Goal: Task Accomplishment & Management: Manage account settings

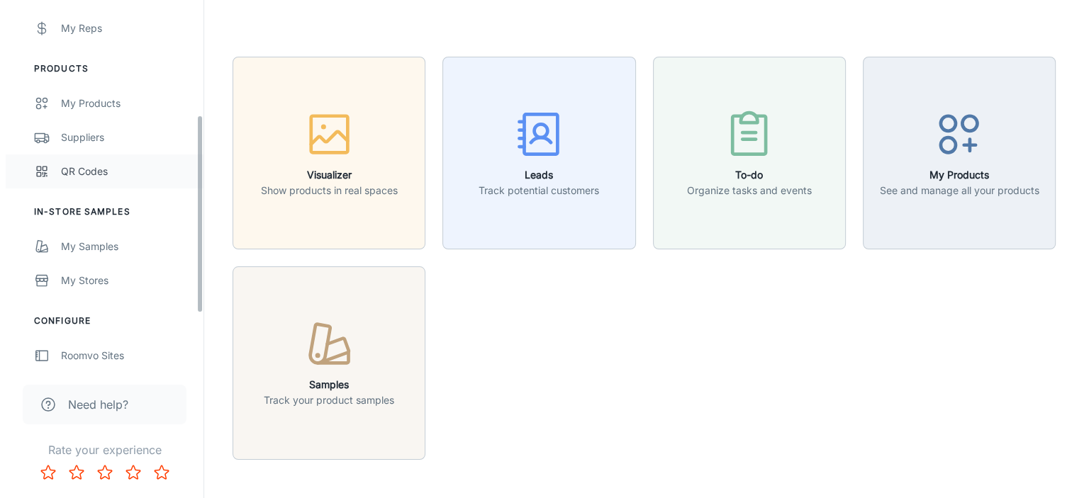
scroll to position [213, 0]
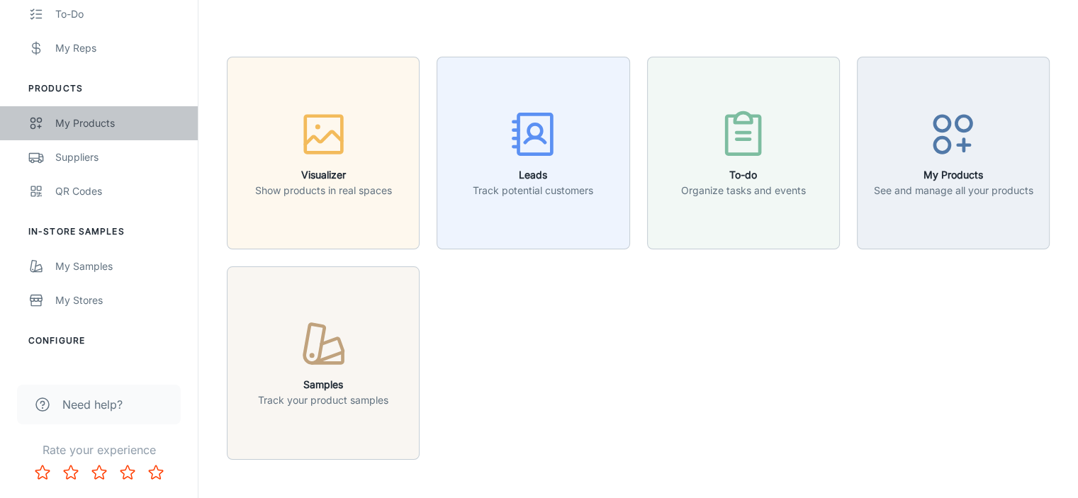
click at [89, 117] on div "My Products" at bounding box center [119, 124] width 128 height 16
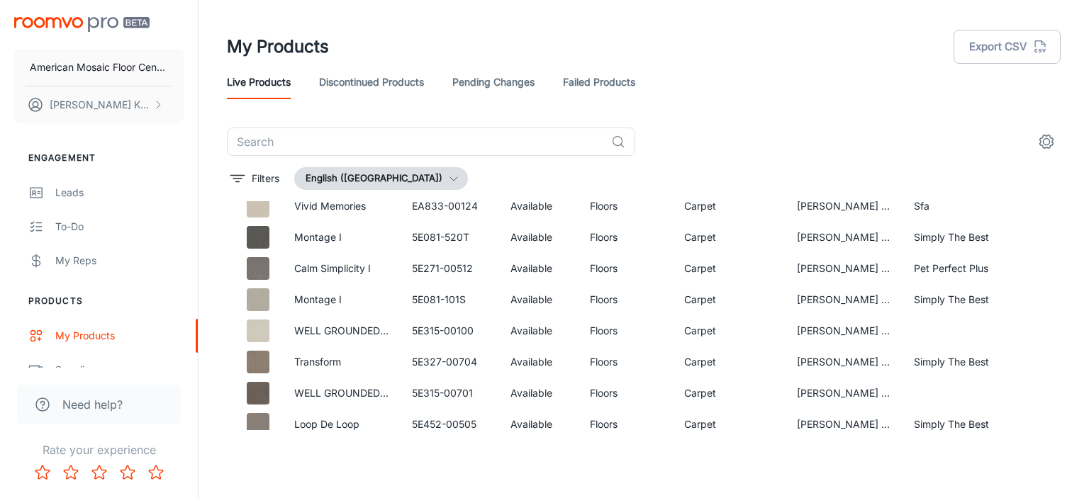
scroll to position [355, 0]
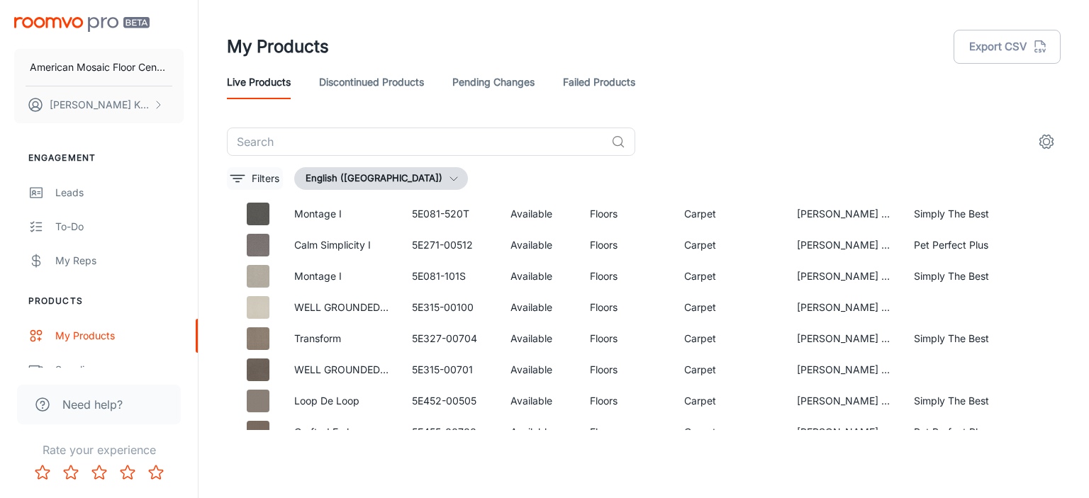
click at [269, 177] on p "Filters" at bounding box center [266, 179] width 28 height 16
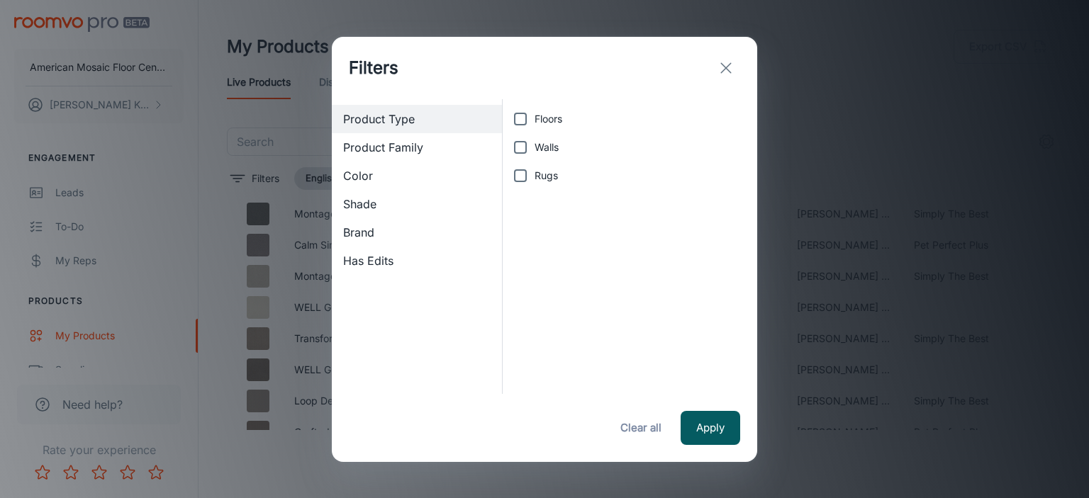
click at [722, 65] on line "exit" at bounding box center [726, 68] width 10 height 10
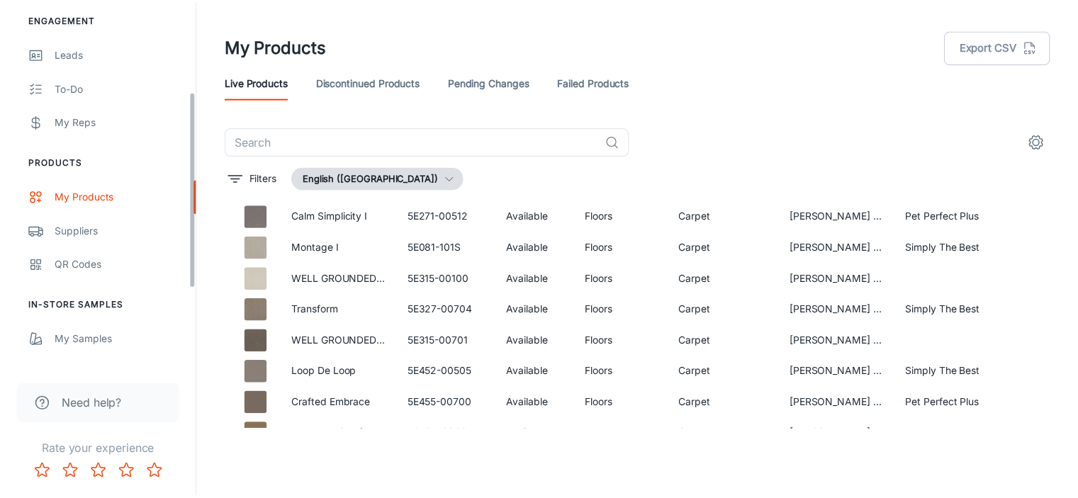
scroll to position [213, 0]
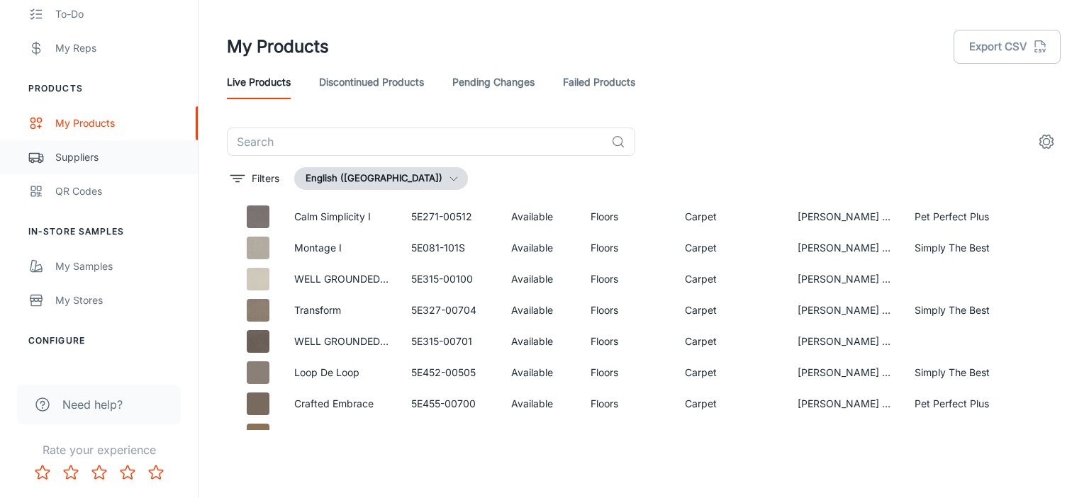
click at [62, 160] on div "Suppliers" at bounding box center [119, 158] width 128 height 16
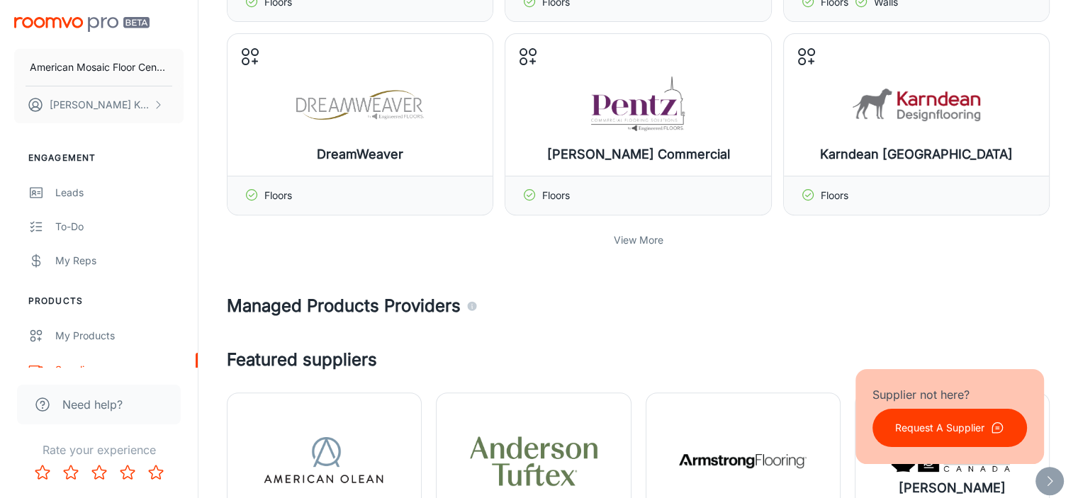
scroll to position [496, 0]
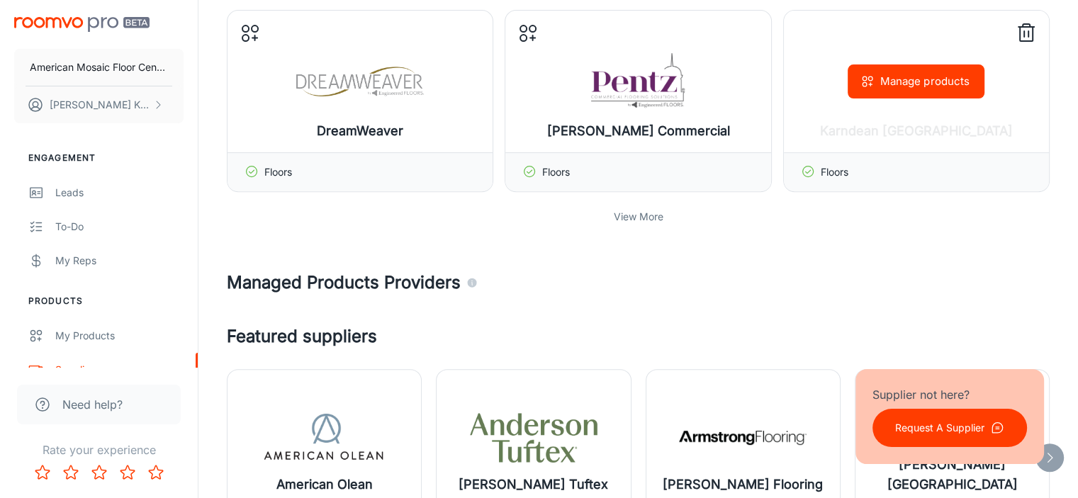
click at [808, 169] on icon at bounding box center [808, 171] width 14 height 14
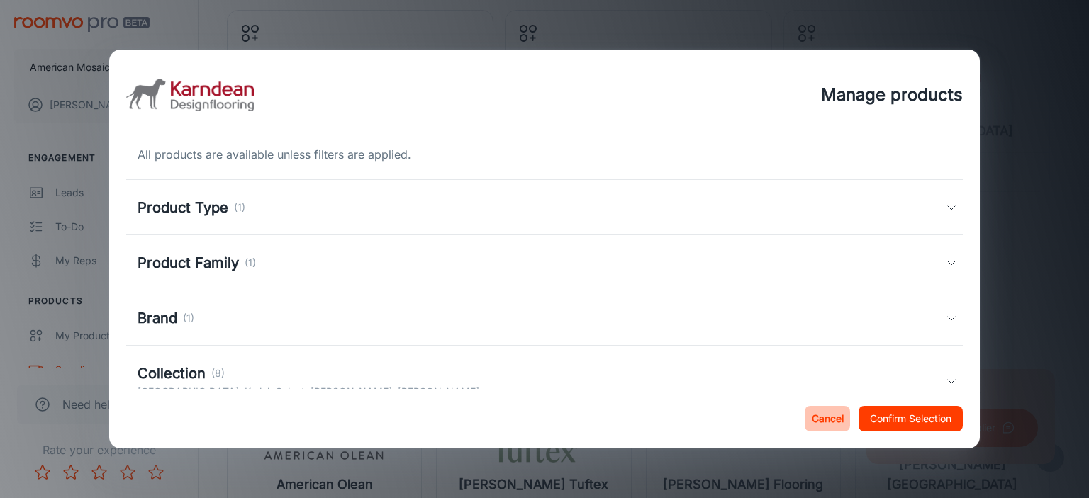
click at [816, 421] on button "Cancel" at bounding box center [827, 419] width 45 height 26
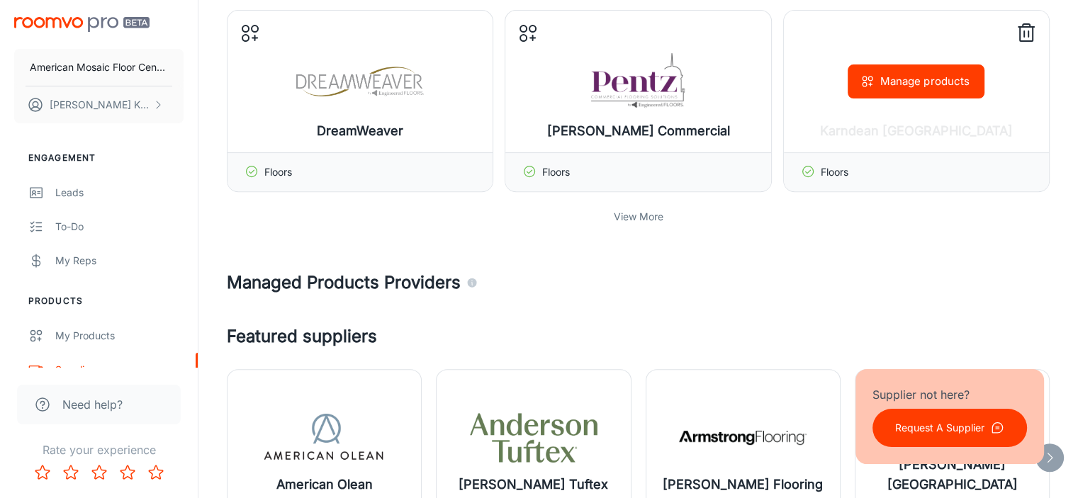
click at [1025, 28] on icon at bounding box center [1026, 33] width 23 height 23
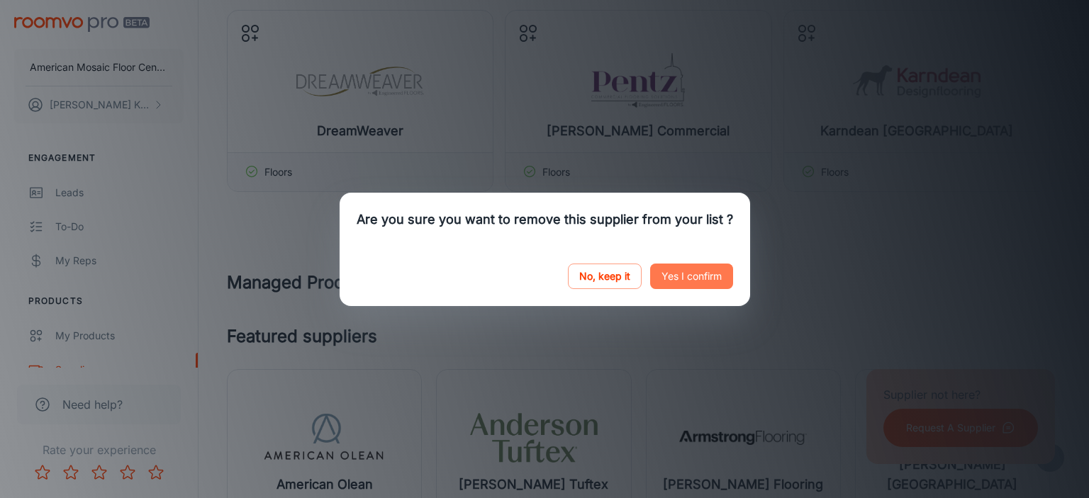
click at [696, 272] on button "Yes I confirm" at bounding box center [691, 277] width 83 height 26
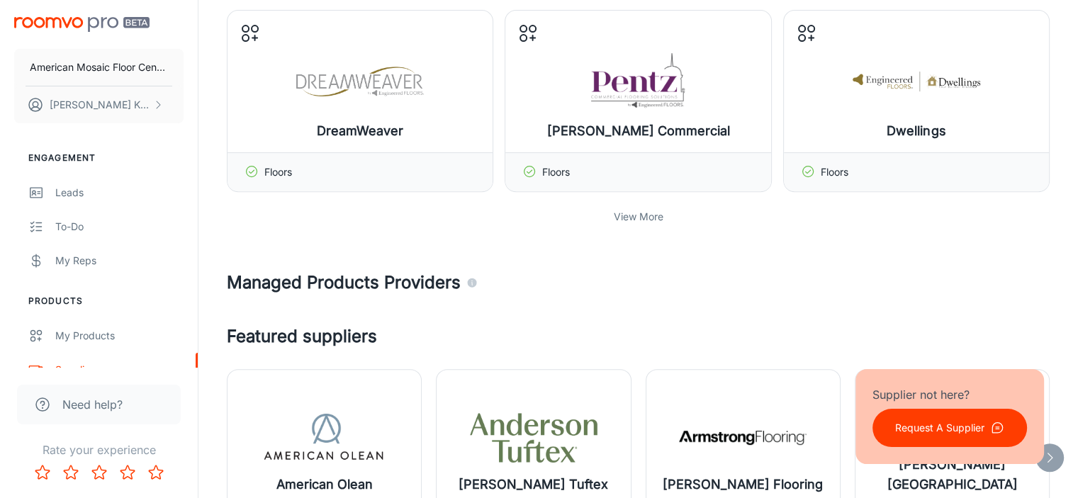
click at [622, 213] on p "View More" at bounding box center [639, 217] width 50 height 16
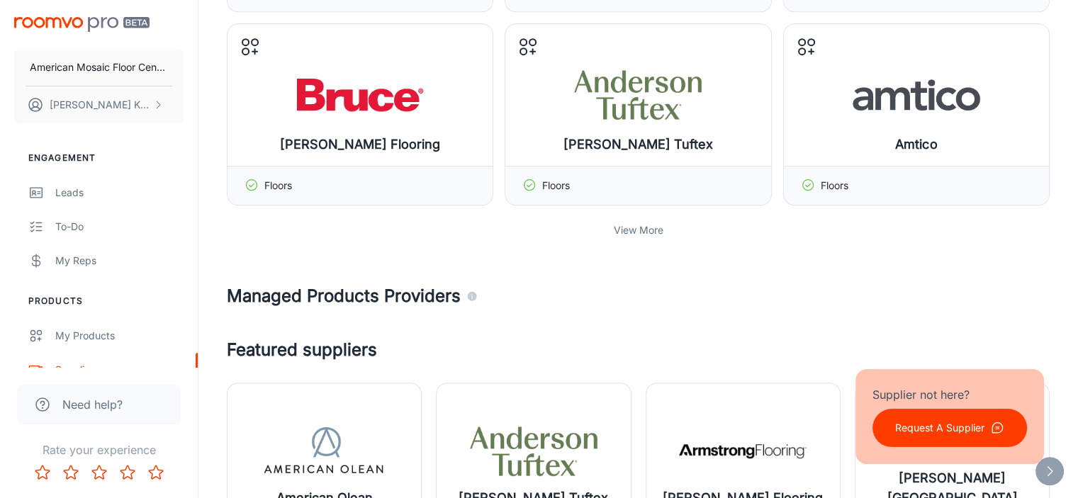
scroll to position [1134, 0]
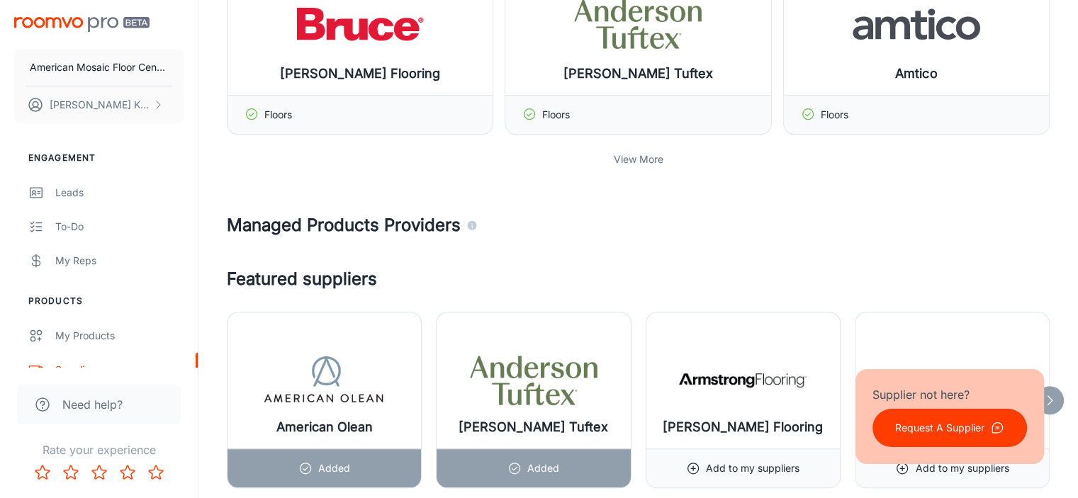
click at [652, 155] on p "View More" at bounding box center [639, 160] width 50 height 16
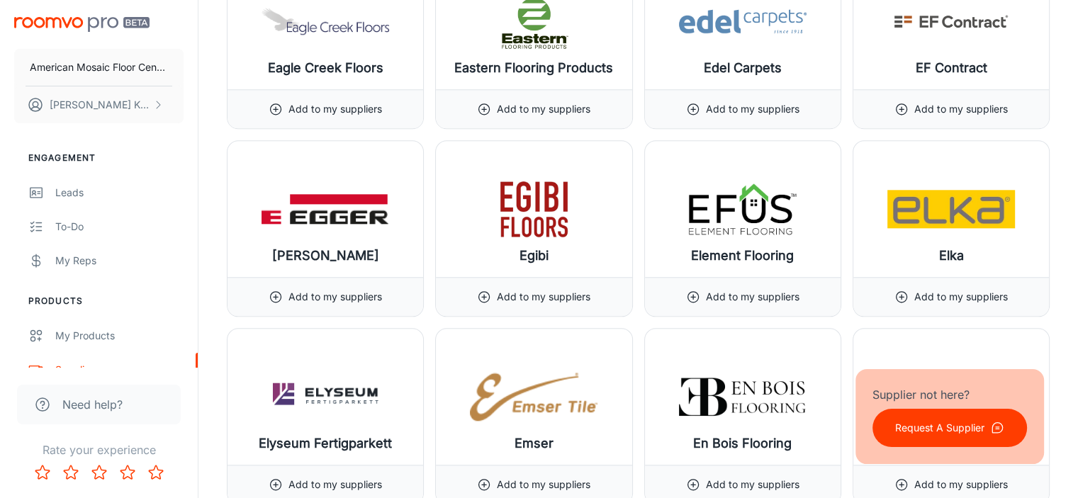
scroll to position [6806, 0]
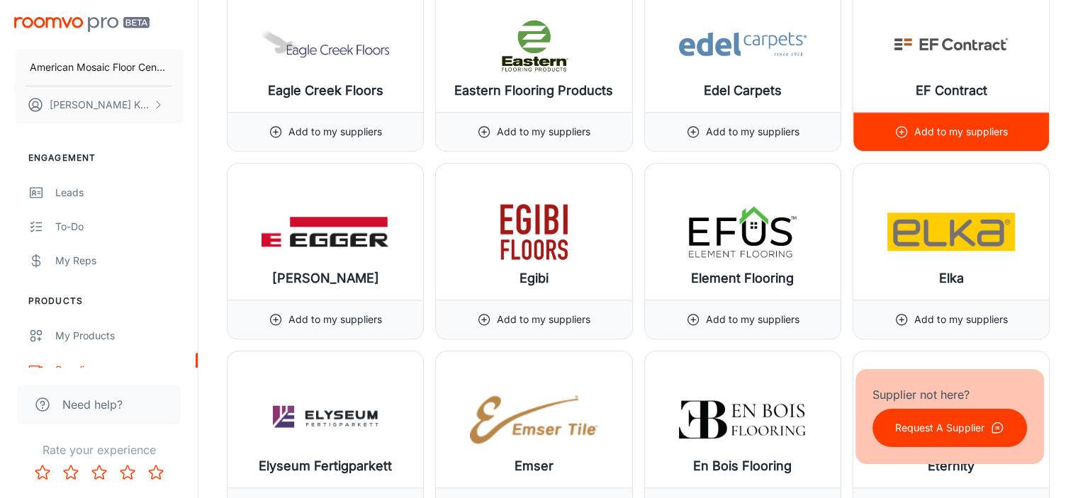
click at [933, 124] on p "Add to my suppliers" at bounding box center [962, 132] width 94 height 16
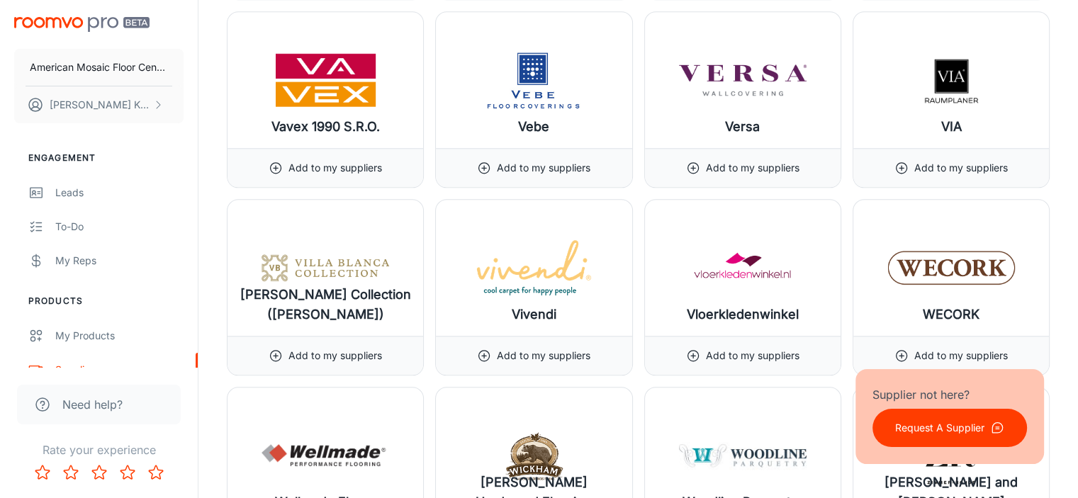
scroll to position [17578, 0]
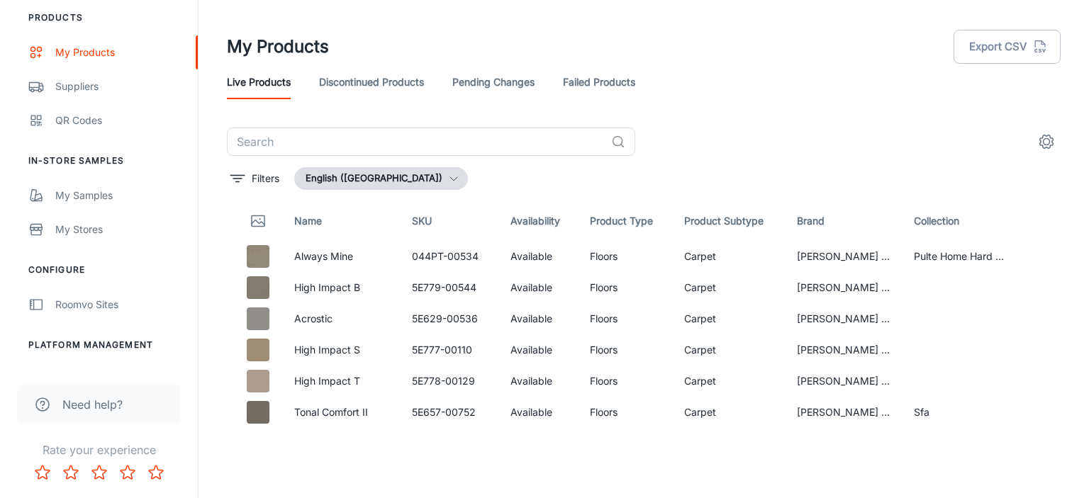
scroll to position [142, 0]
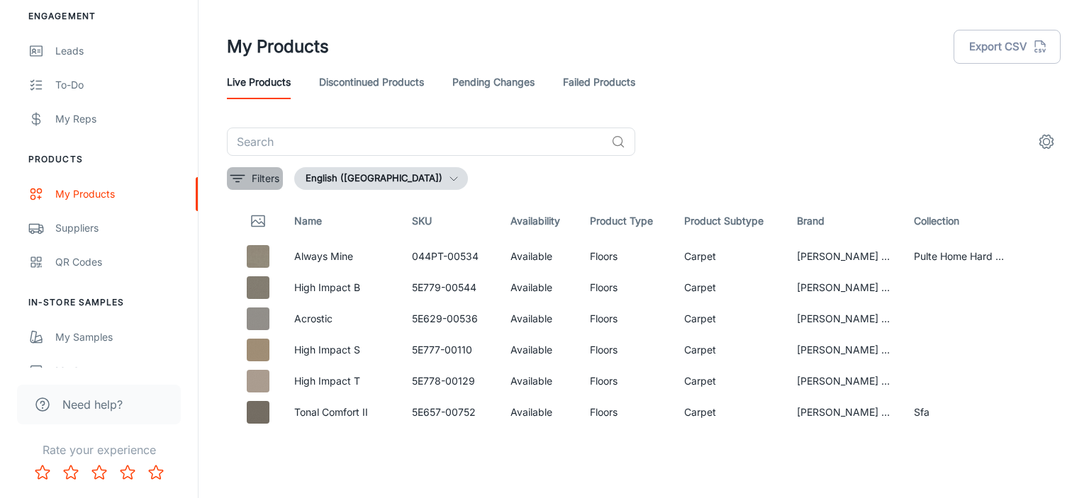
click at [247, 179] on button "Filters" at bounding box center [255, 178] width 56 height 23
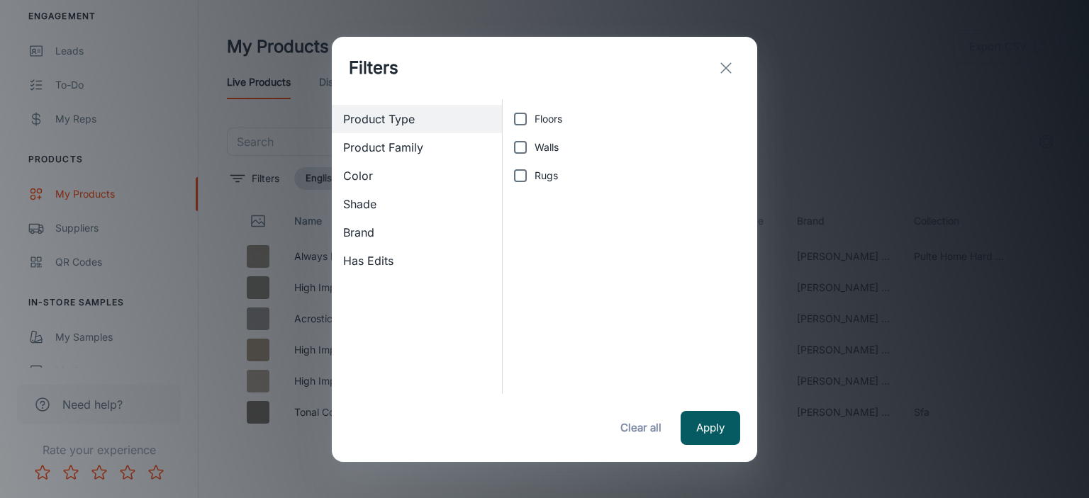
click at [378, 235] on span "Brand" at bounding box center [416, 232] width 147 height 17
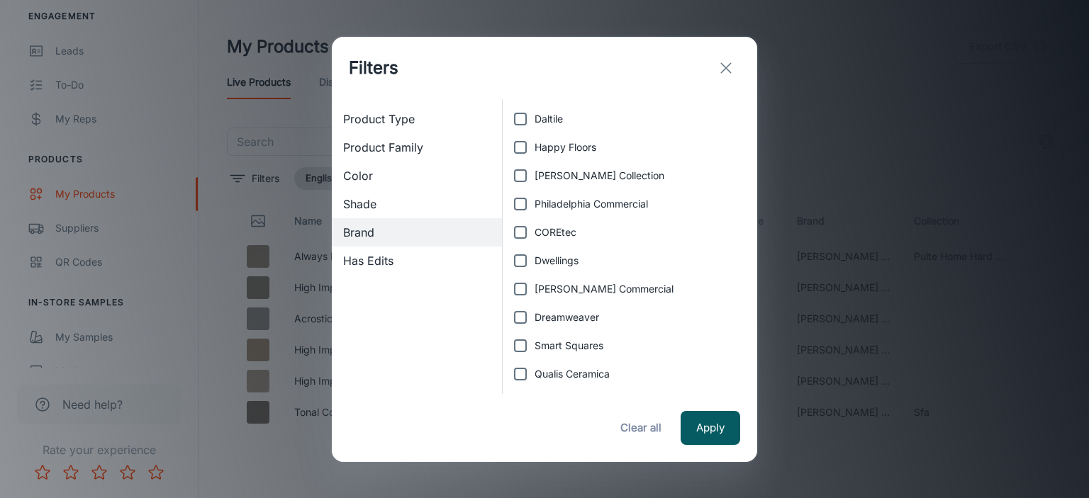
scroll to position [71, 0]
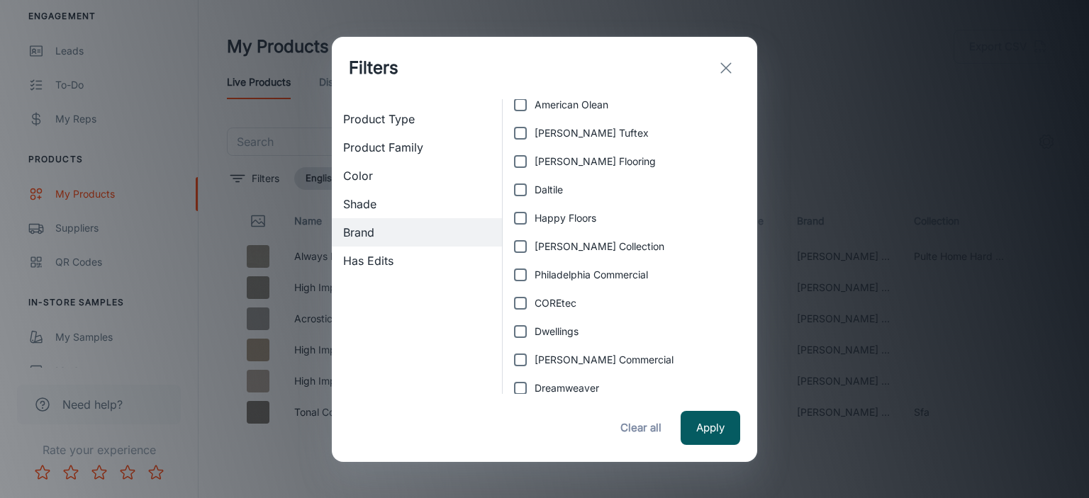
click at [537, 306] on span "COREtec" at bounding box center [556, 304] width 42 height 16
click at [535, 306] on input "COREtec" at bounding box center [520, 303] width 28 height 28
checkbox input "true"
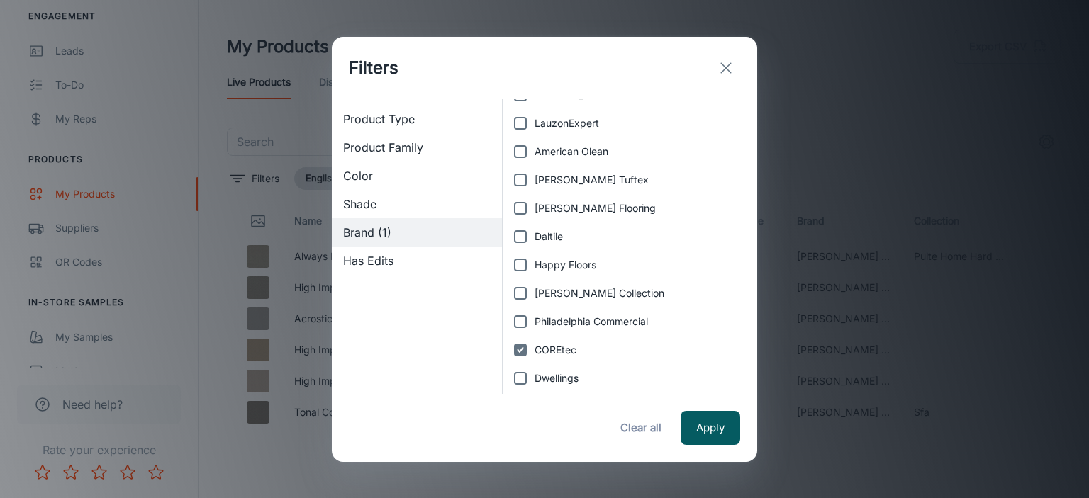
scroll to position [0, 0]
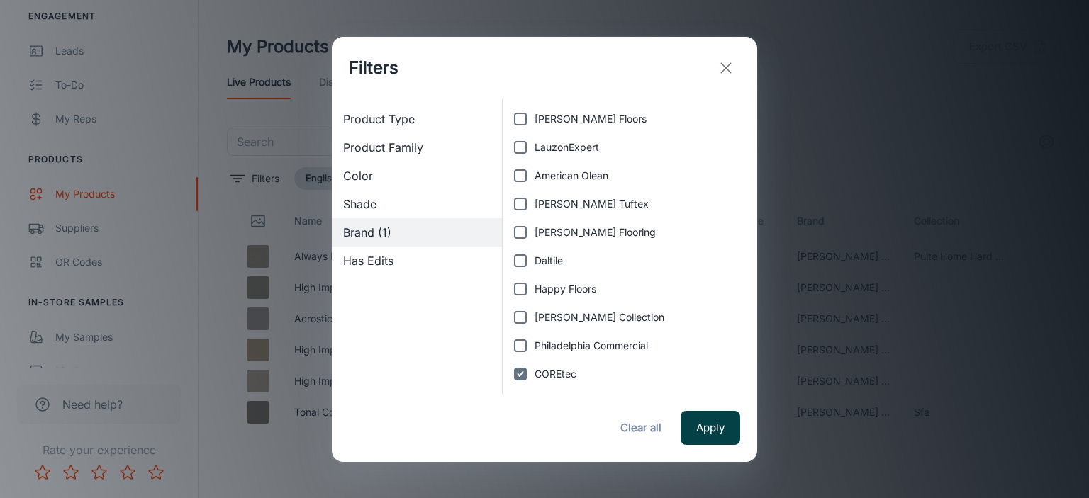
click at [718, 428] on button "Apply" at bounding box center [711, 428] width 60 height 34
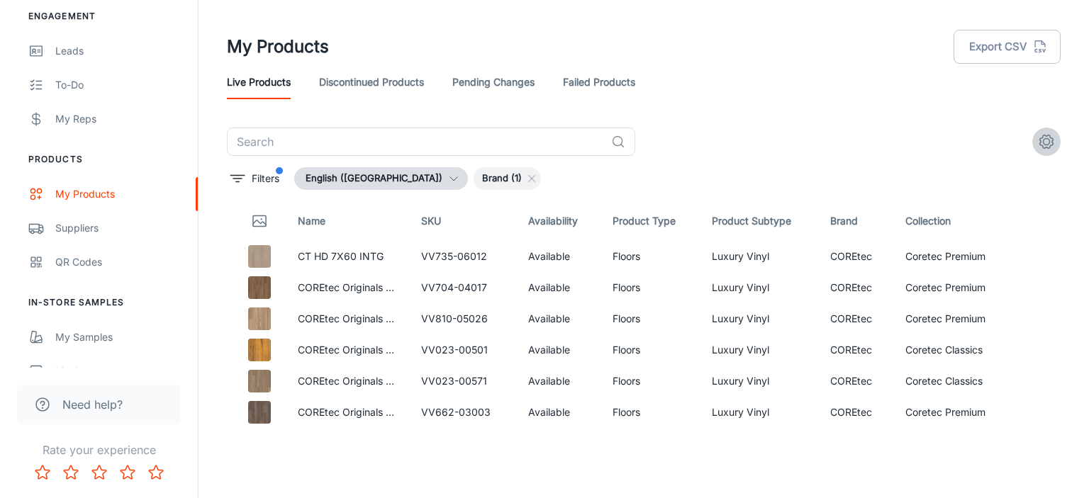
click at [1044, 136] on icon "settings" at bounding box center [1046, 141] width 17 height 17
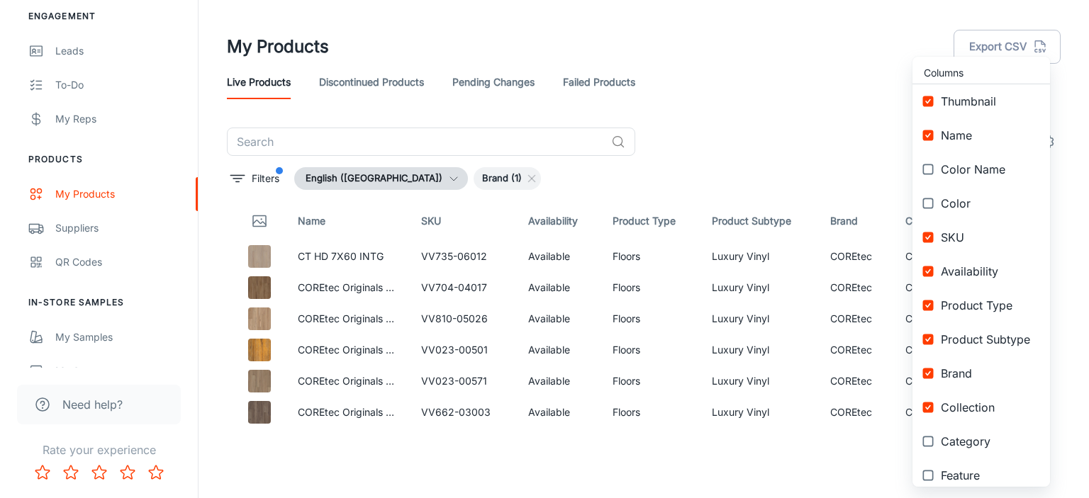
click at [805, 82] on div at bounding box center [544, 249] width 1089 height 498
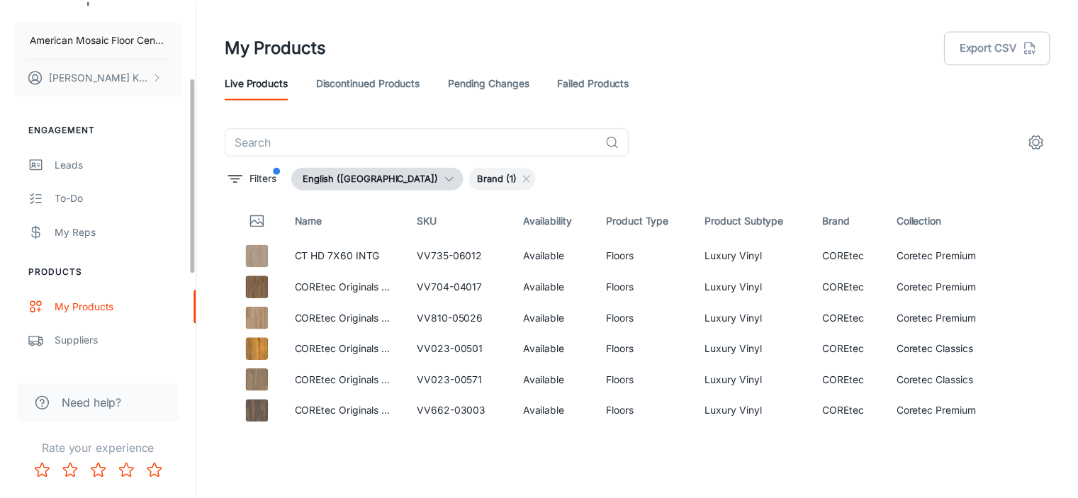
scroll to position [312, 0]
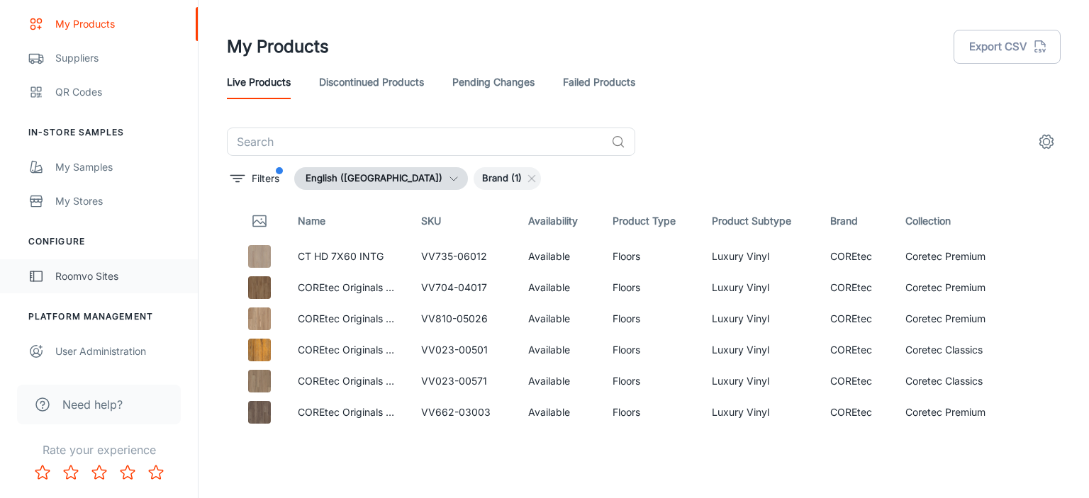
click at [89, 272] on div "Roomvo Sites" at bounding box center [119, 277] width 128 height 16
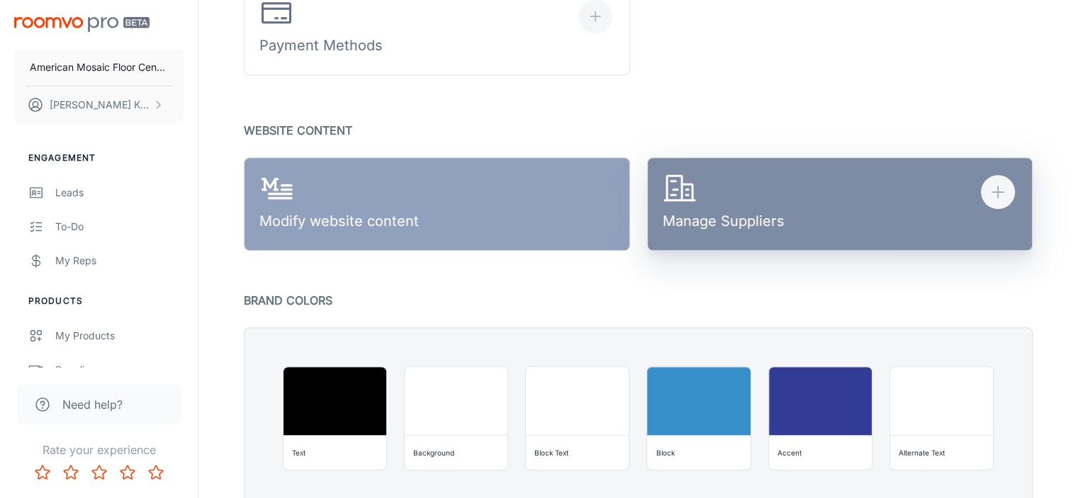
scroll to position [683, 0]
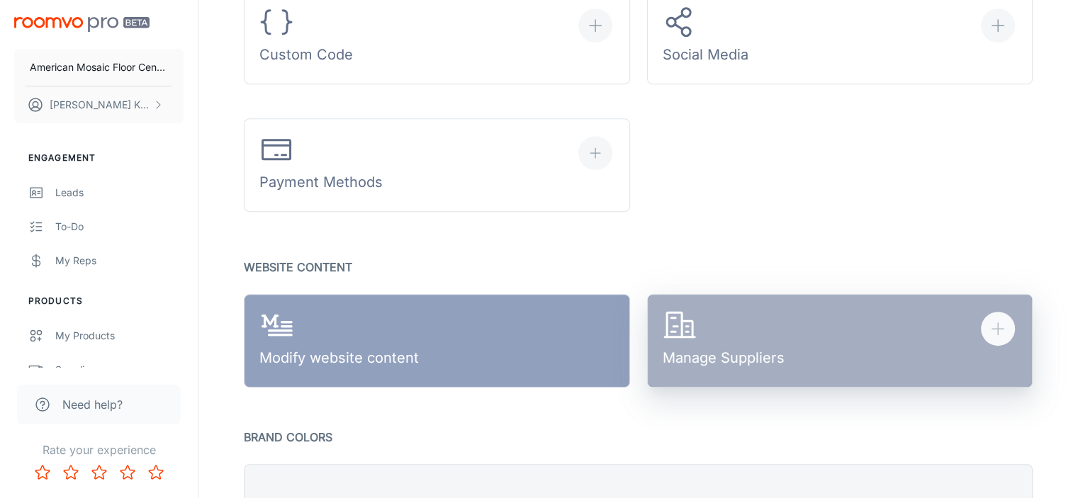
click at [856, 342] on button "Manage Suppliers" at bounding box center [840, 341] width 386 height 94
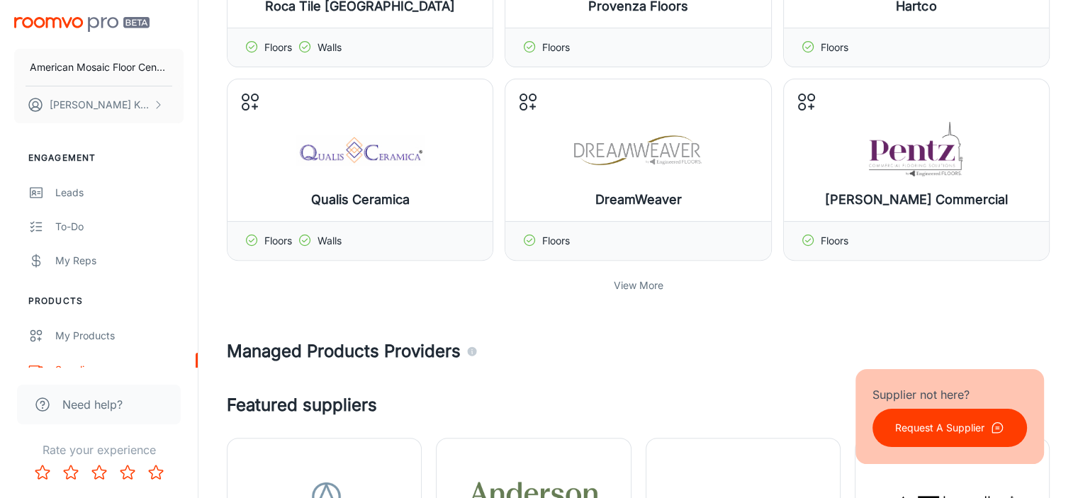
scroll to position [425, 0]
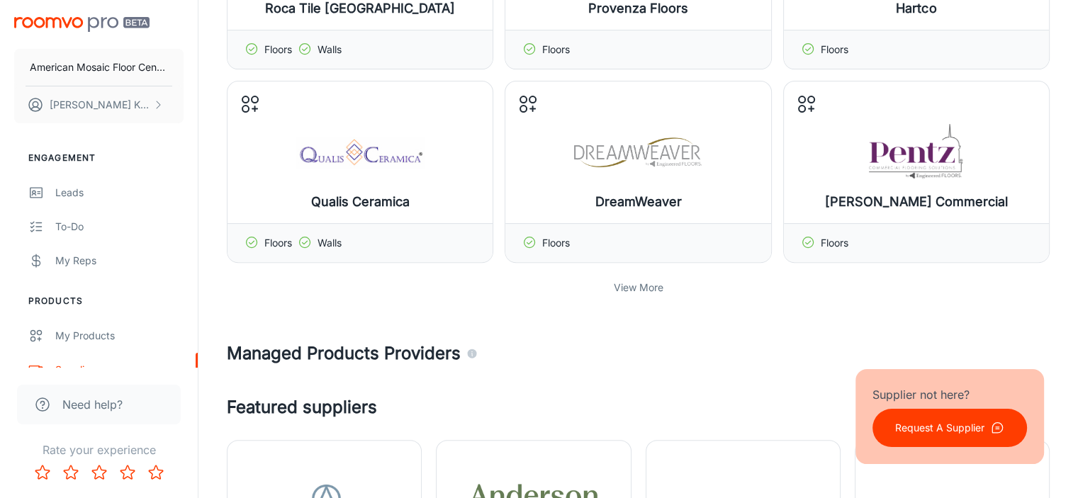
click at [652, 291] on p "View More" at bounding box center [639, 288] width 50 height 16
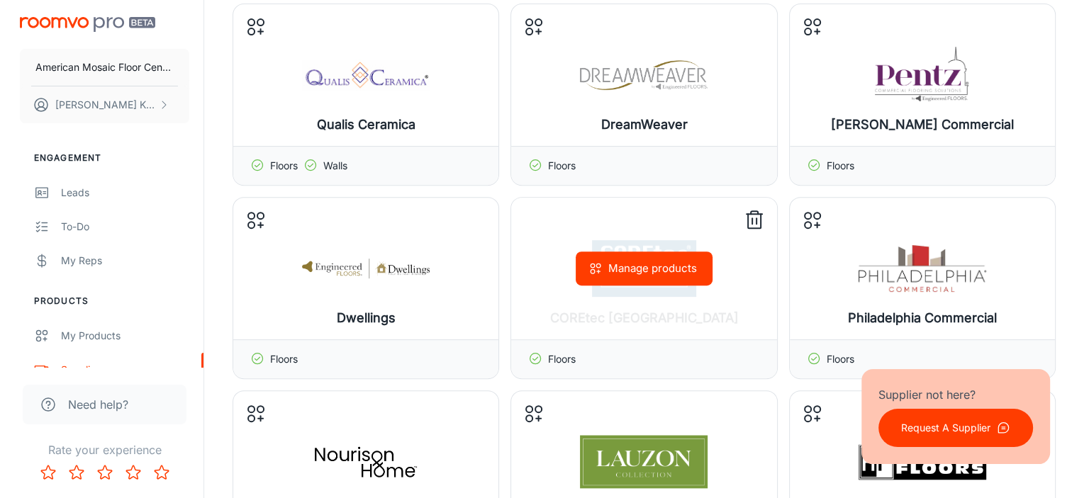
scroll to position [496, 0]
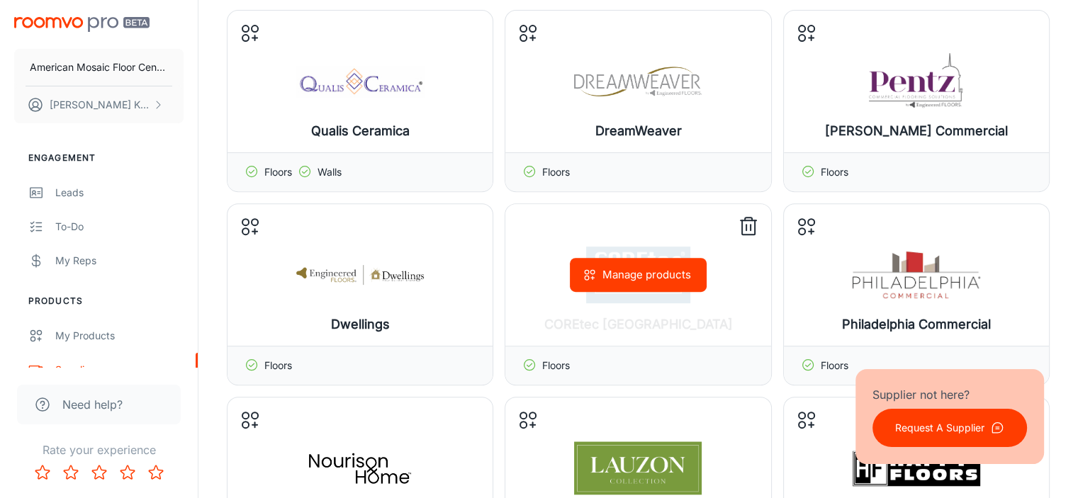
click at [662, 274] on button "Manage products" at bounding box center [638, 275] width 137 height 34
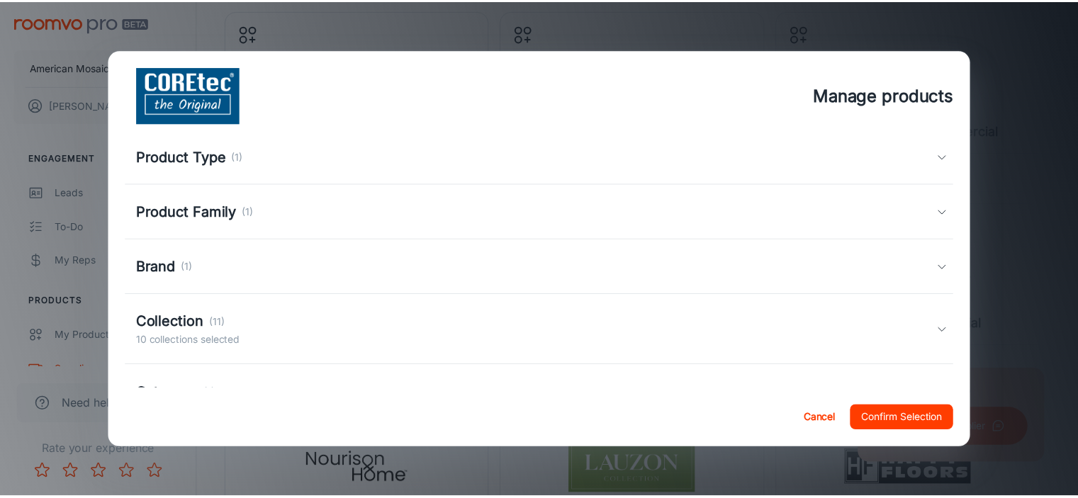
scroll to position [0, 0]
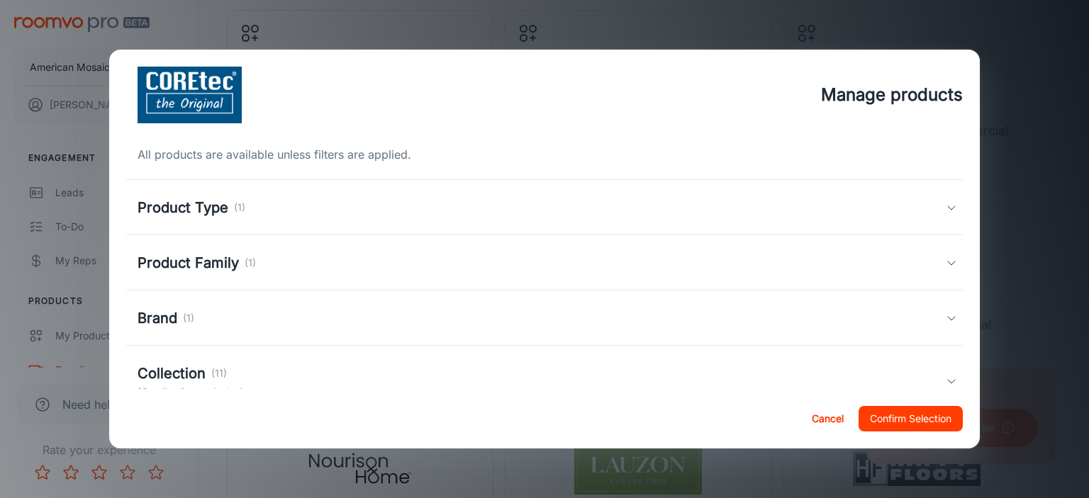
click at [259, 196] on div "Product Type (1)" at bounding box center [544, 207] width 837 height 55
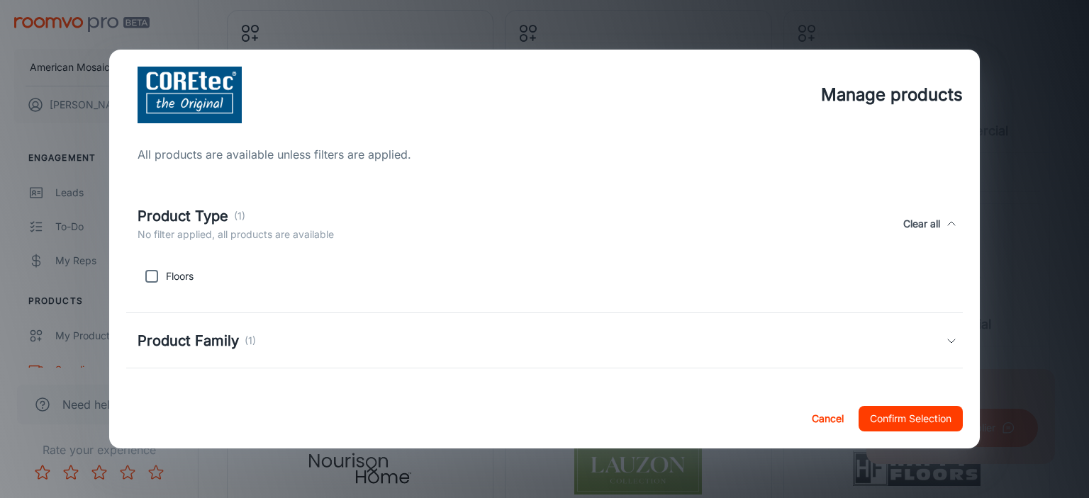
click at [264, 206] on div "Product Type (1)" at bounding box center [236, 216] width 196 height 21
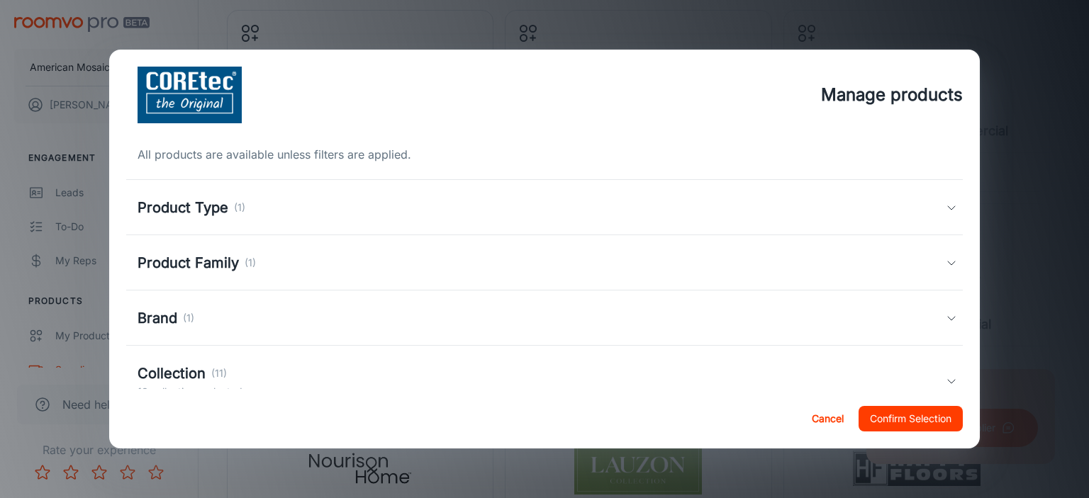
click at [277, 265] on div "Product Family (1)" at bounding box center [542, 262] width 809 height 21
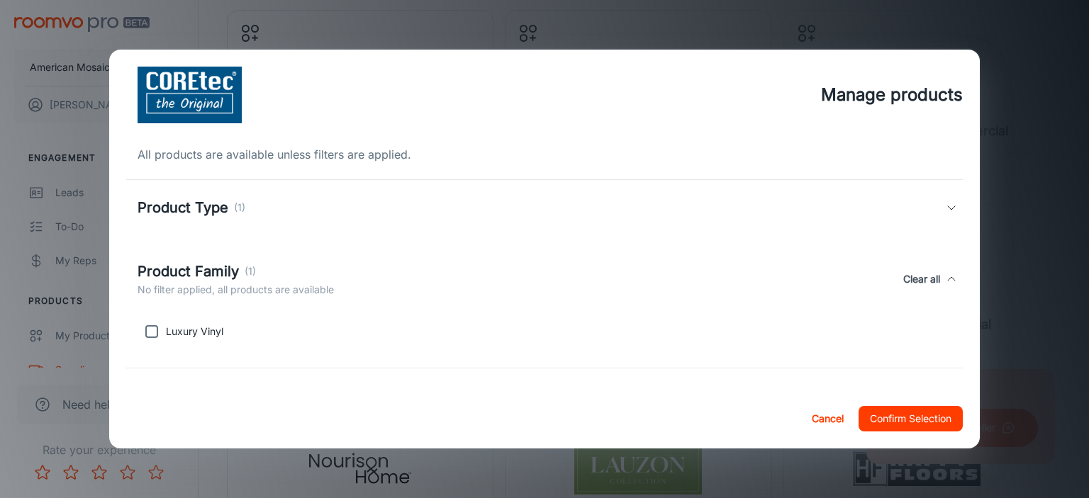
click at [277, 265] on div "Product Family (1)" at bounding box center [236, 271] width 196 height 21
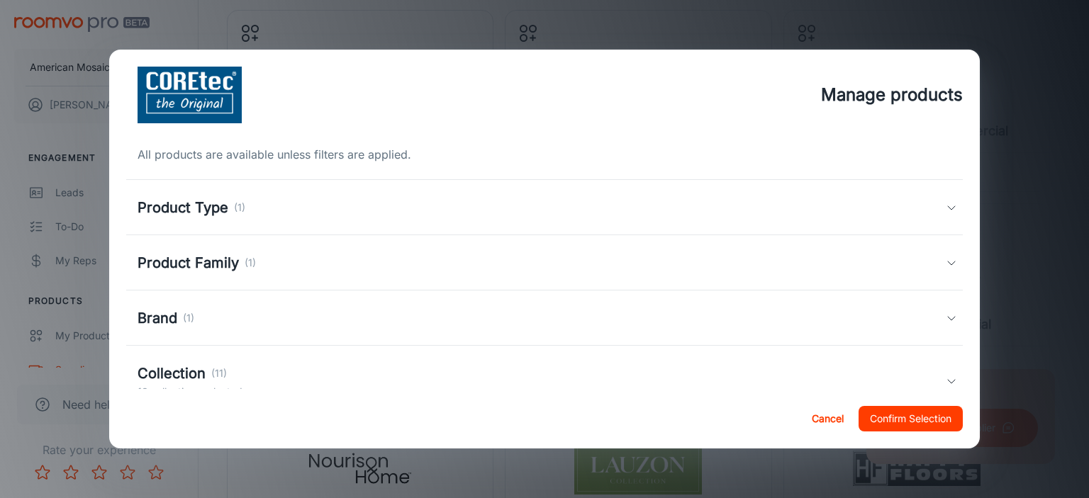
click at [218, 323] on div "Brand (1)" at bounding box center [542, 318] width 809 height 21
click at [218, 323] on div "Brand (1)" at bounding box center [236, 326] width 196 height 21
click at [817, 417] on button "Cancel" at bounding box center [827, 419] width 45 height 26
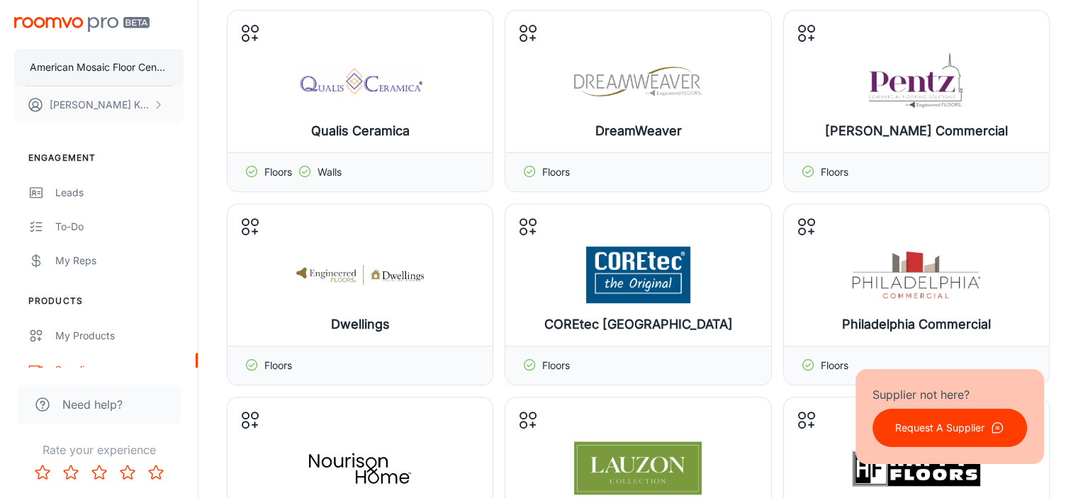
click at [99, 67] on p "American Mosaic Floor Center" at bounding box center [99, 68] width 138 height 16
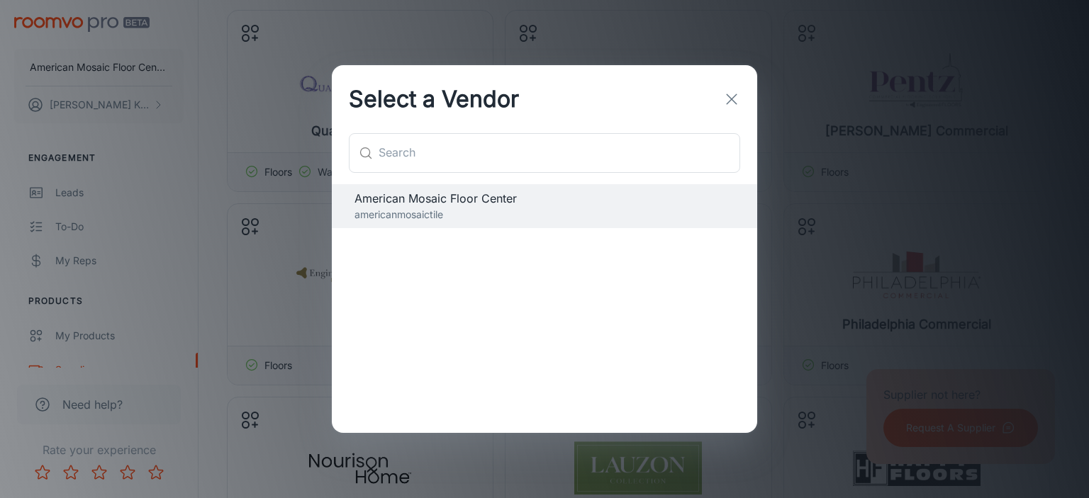
click at [735, 101] on icon "button" at bounding box center [731, 99] width 17 height 17
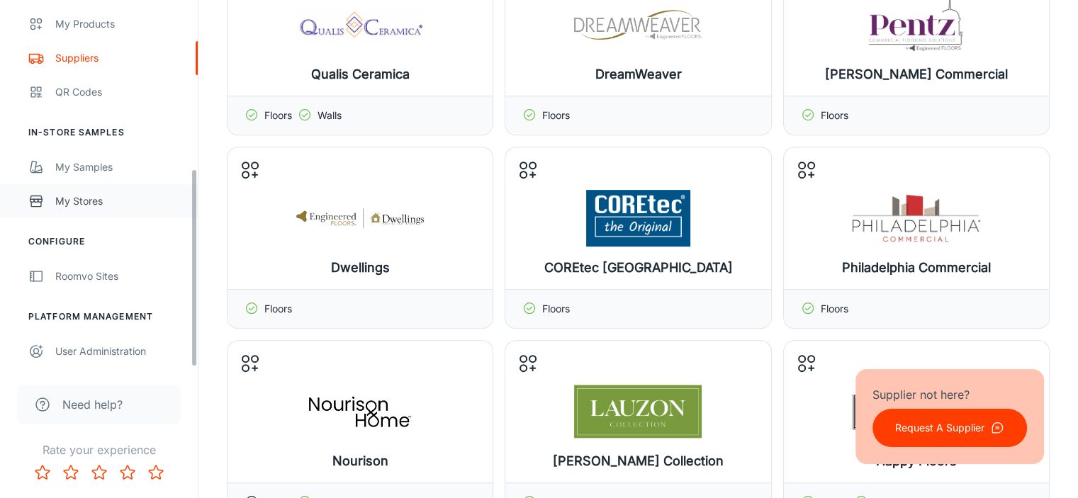
scroll to position [638, 0]
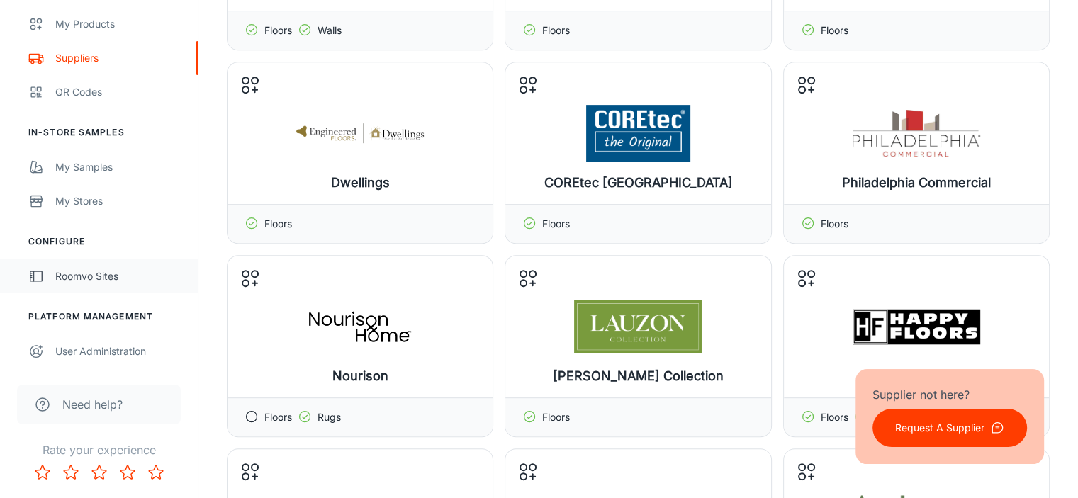
click at [108, 276] on div "Roomvo Sites" at bounding box center [119, 277] width 128 height 16
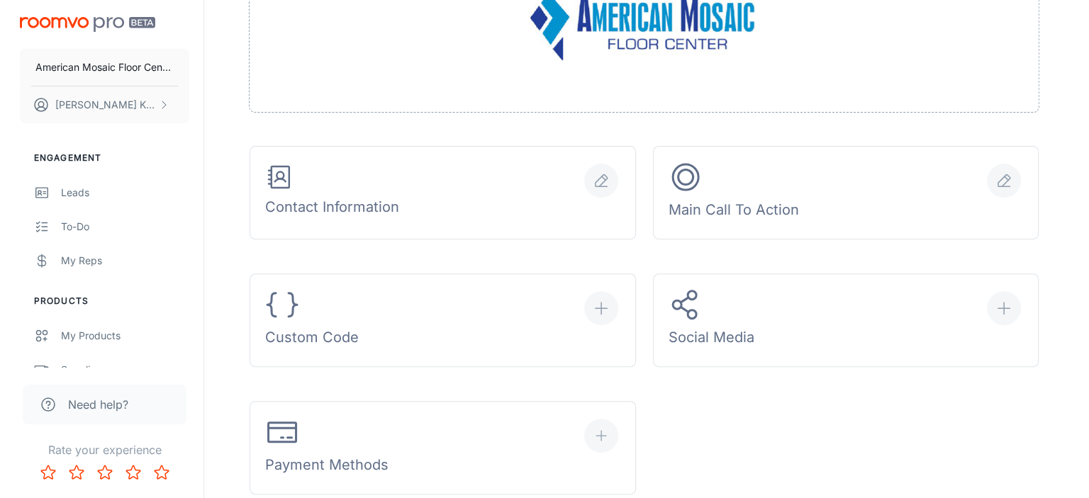
scroll to position [496, 0]
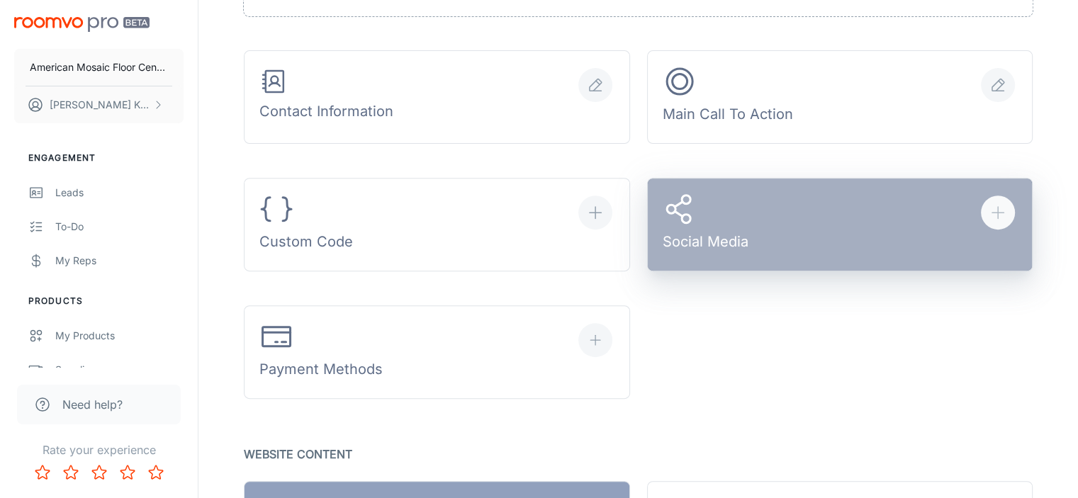
click at [693, 238] on div "Social Media" at bounding box center [706, 225] width 86 height 66
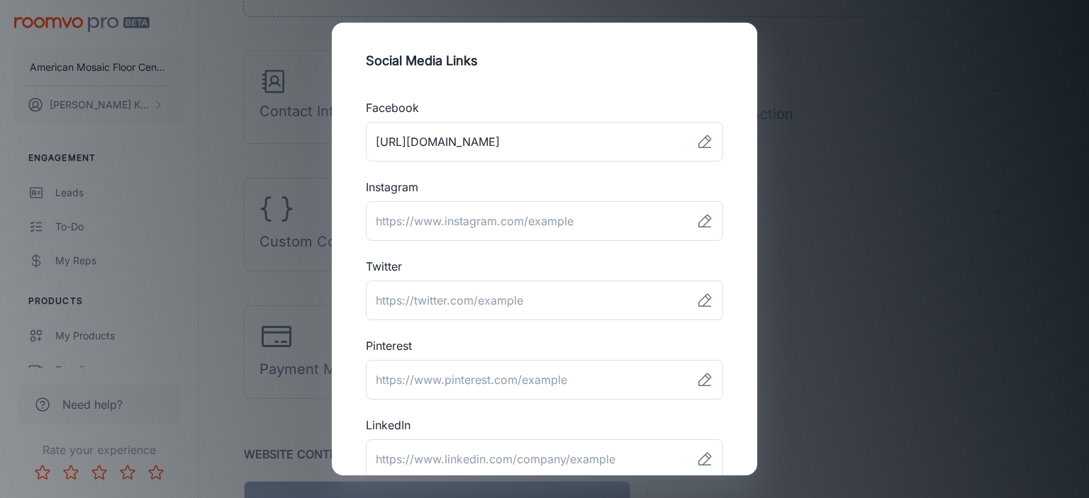
scroll to position [0, 0]
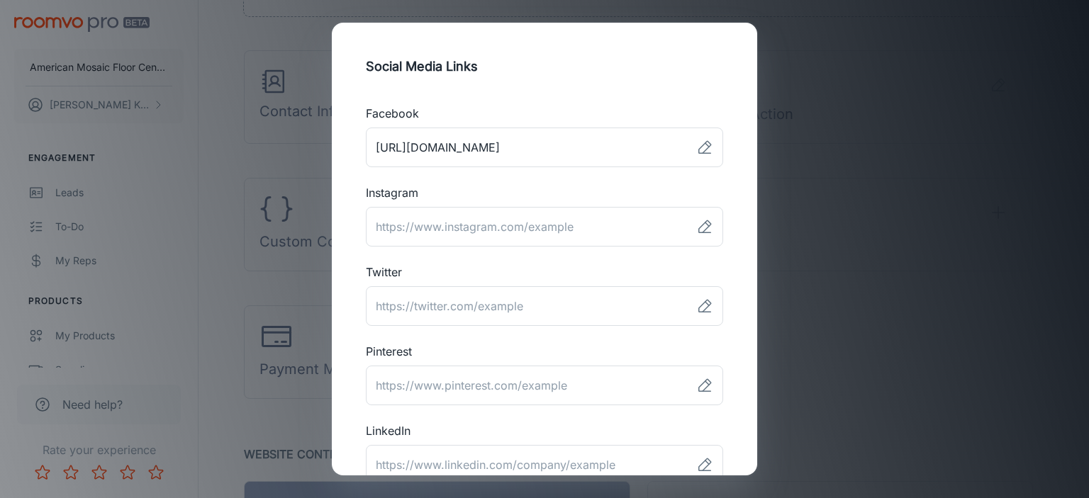
click at [906, 106] on div "Social Media Links Facebook ​ Instagram ​ Twitter ​ Pinterest ​ LinkedIn ​ Houz…" at bounding box center [544, 249] width 1089 height 498
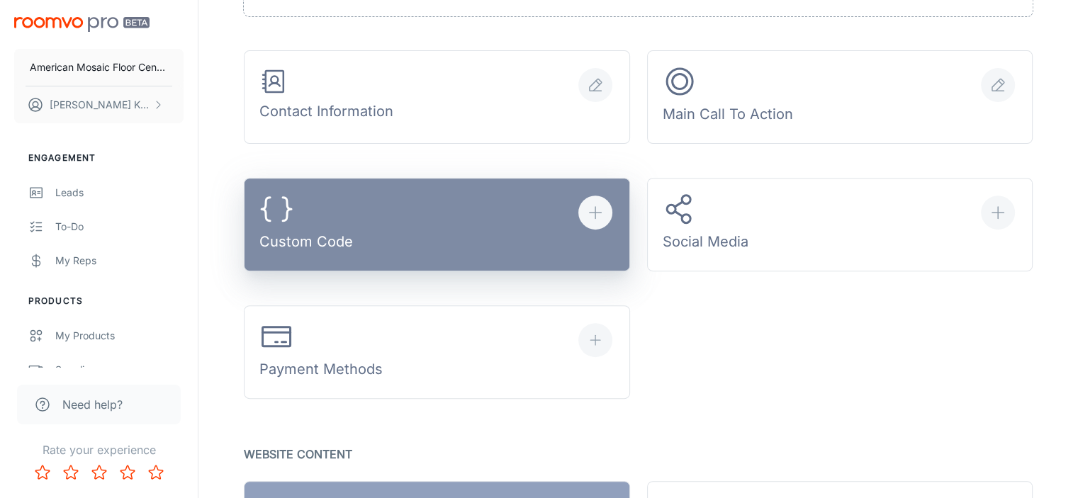
click at [312, 233] on div "Custom Code" at bounding box center [306, 225] width 94 height 66
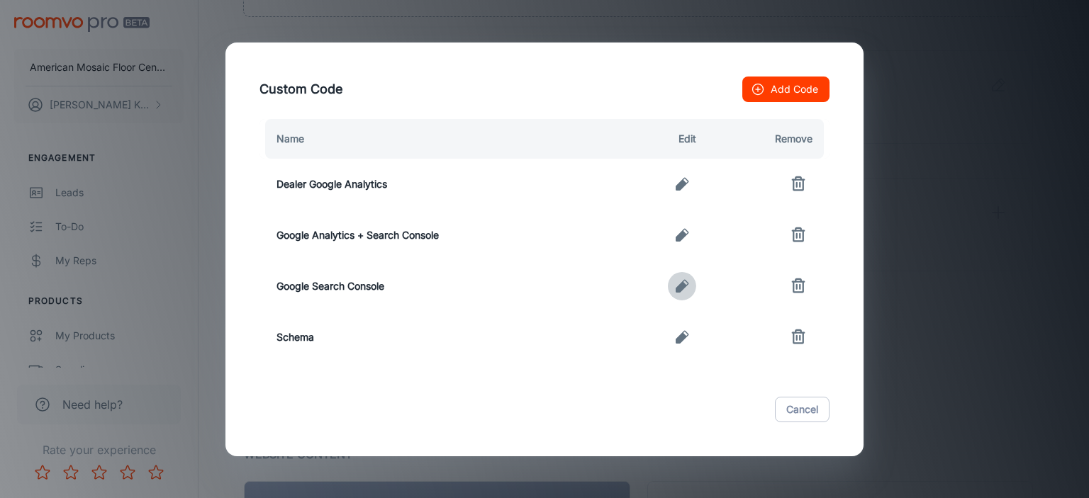
click at [679, 281] on icon "button" at bounding box center [682, 286] width 17 height 17
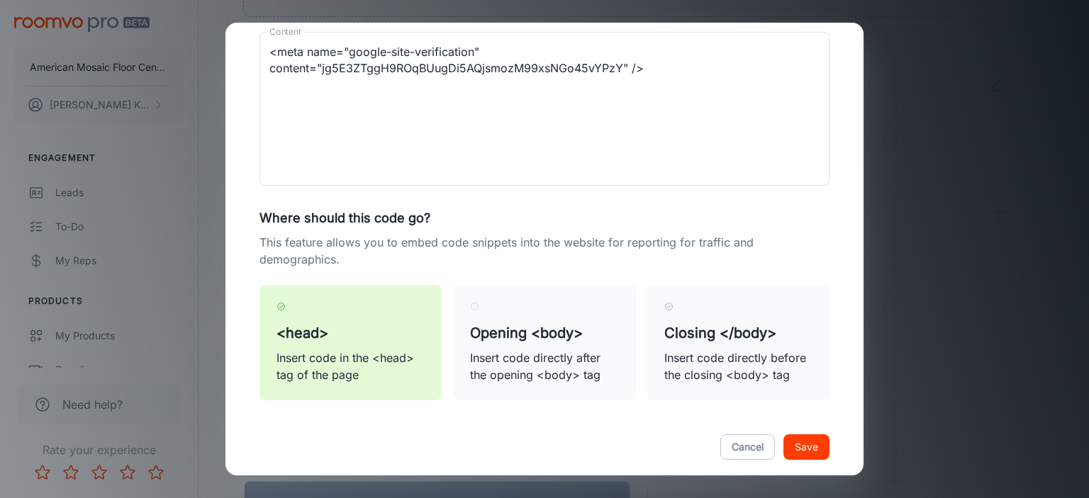
scroll to position [199, 0]
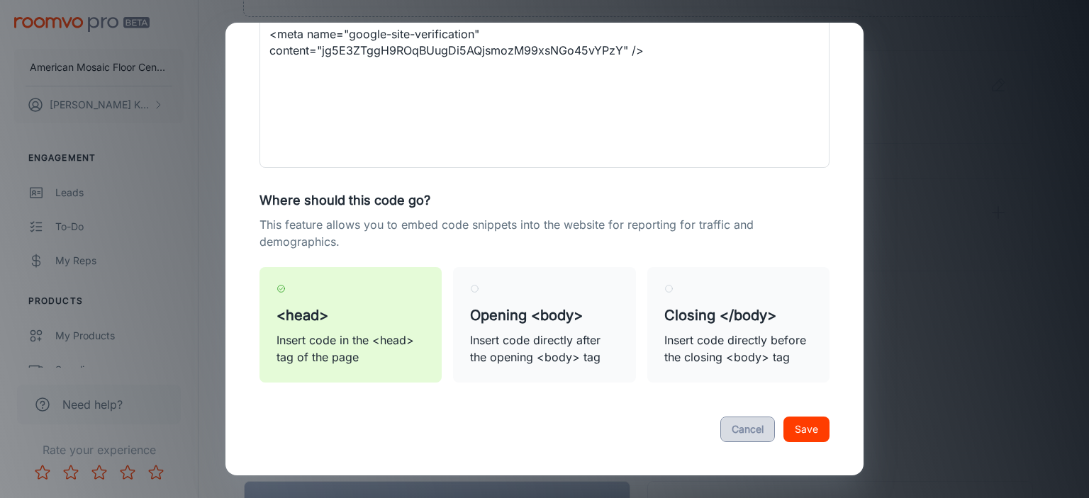
click at [737, 420] on button "Cancel" at bounding box center [747, 430] width 55 height 26
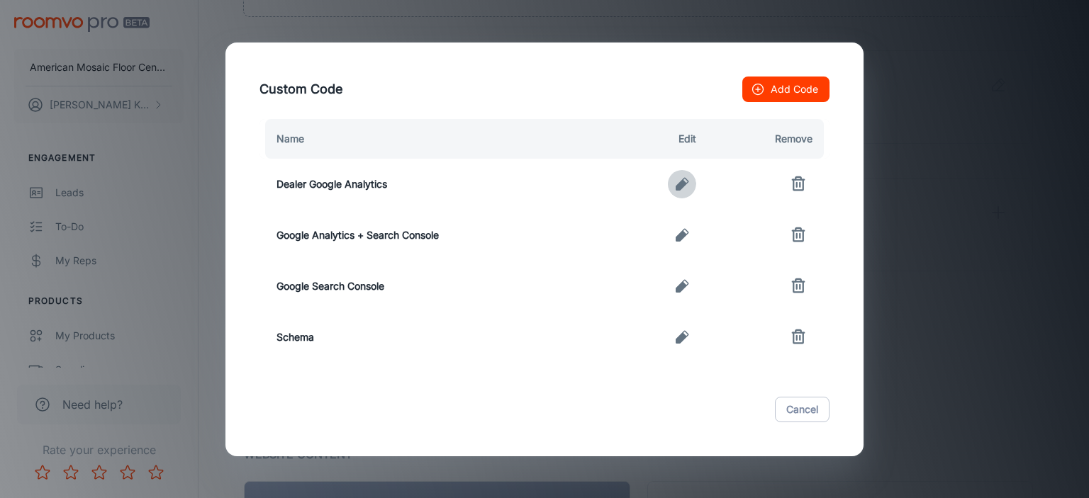
click at [680, 178] on icon "button" at bounding box center [682, 184] width 17 height 17
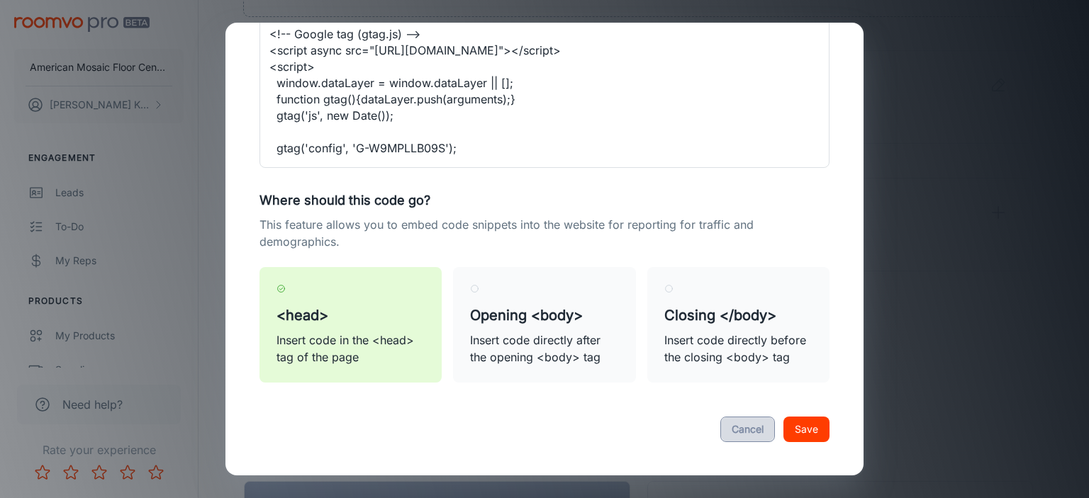
click at [730, 425] on button "Cancel" at bounding box center [747, 430] width 55 height 26
type textarea "<!-- Google tag (gtag.js) --> <script async src="[URL][DOMAIN_NAME]"></script> …"
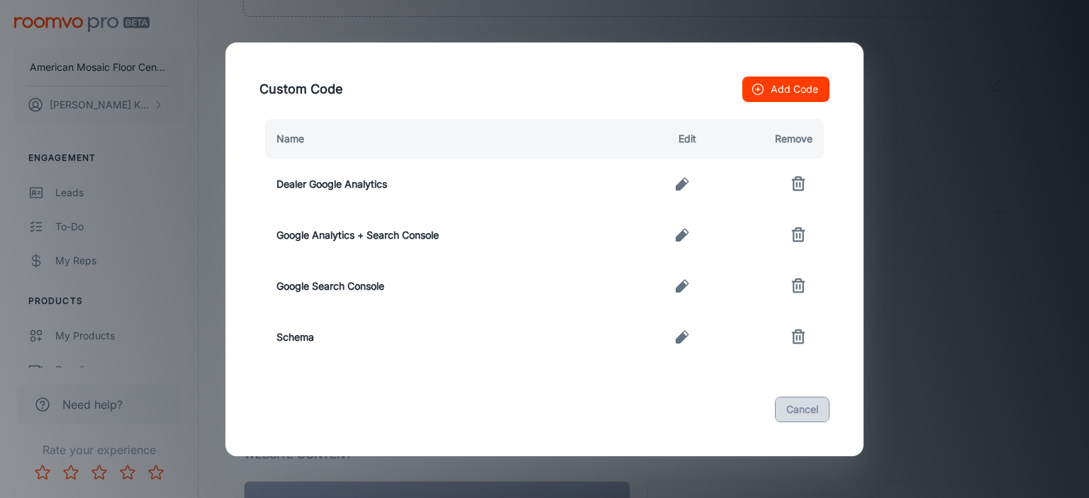
click at [788, 408] on button "Cancel" at bounding box center [802, 410] width 55 height 26
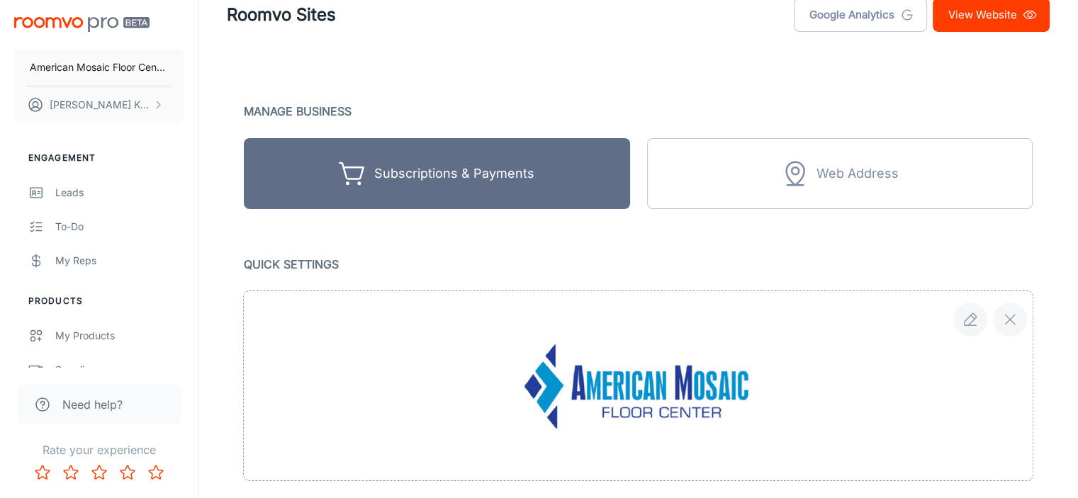
scroll to position [0, 0]
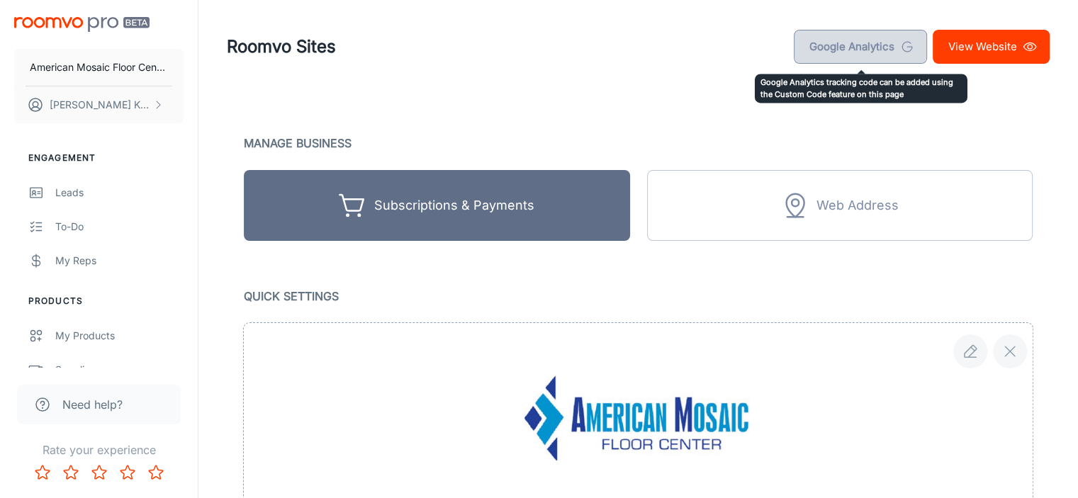
click at [820, 42] on link "Google Analytics" at bounding box center [860, 47] width 133 height 34
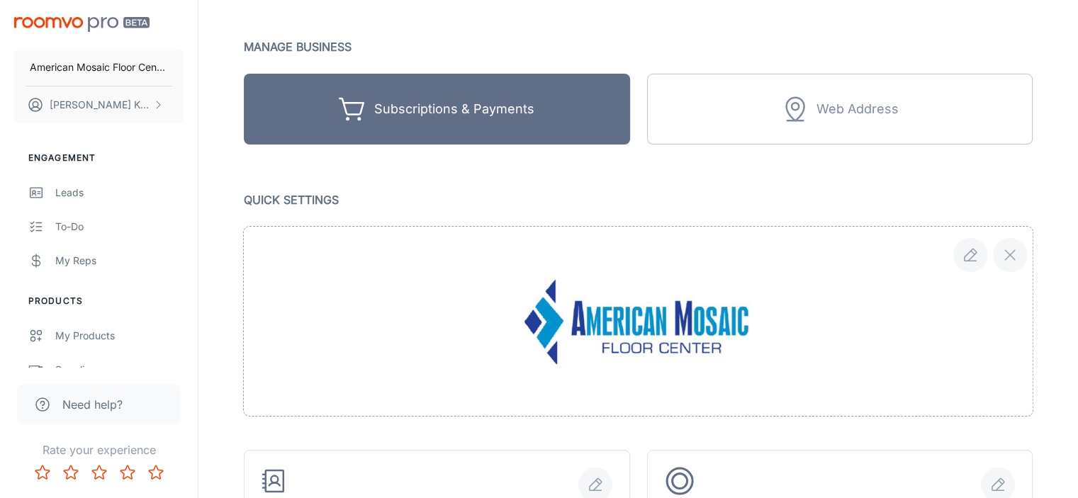
scroll to position [213, 0]
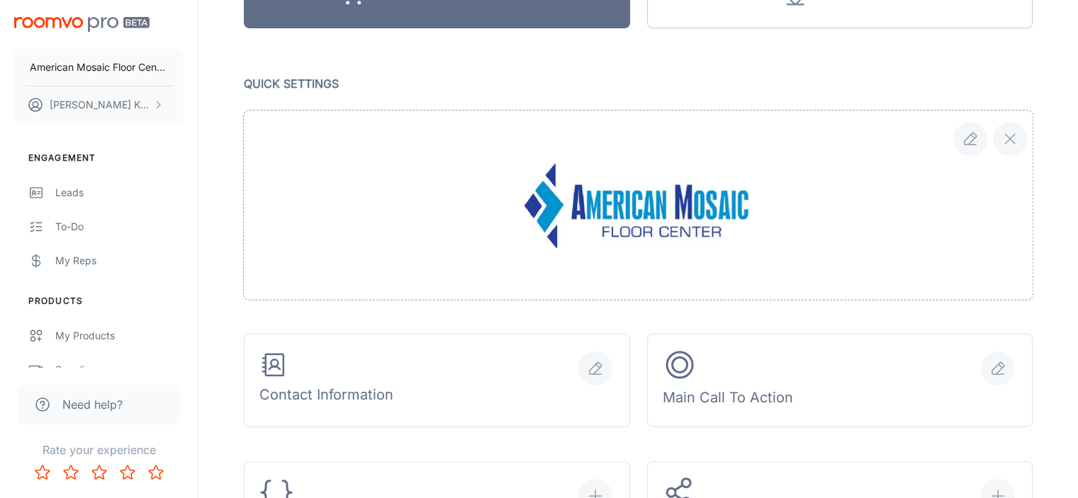
click at [657, 213] on img at bounding box center [638, 205] width 230 height 85
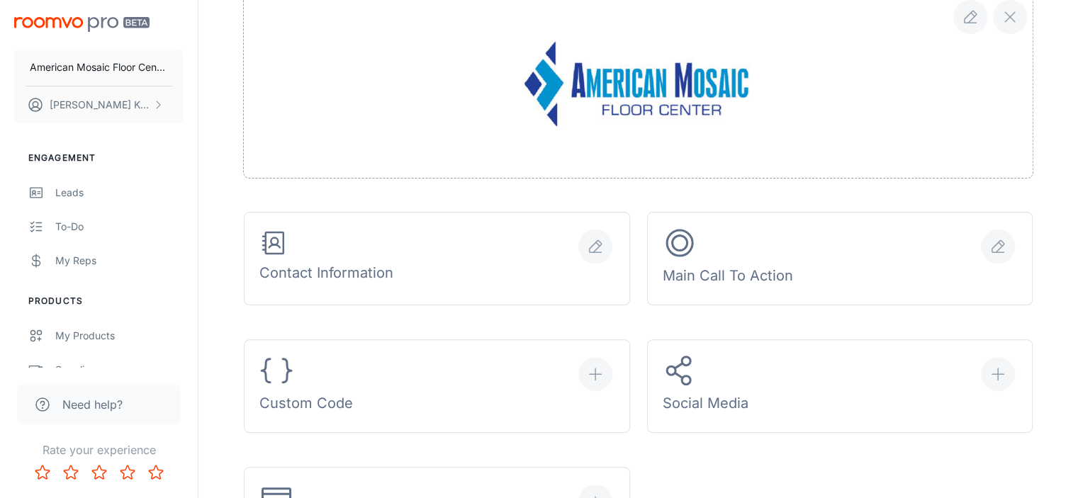
scroll to position [355, 0]
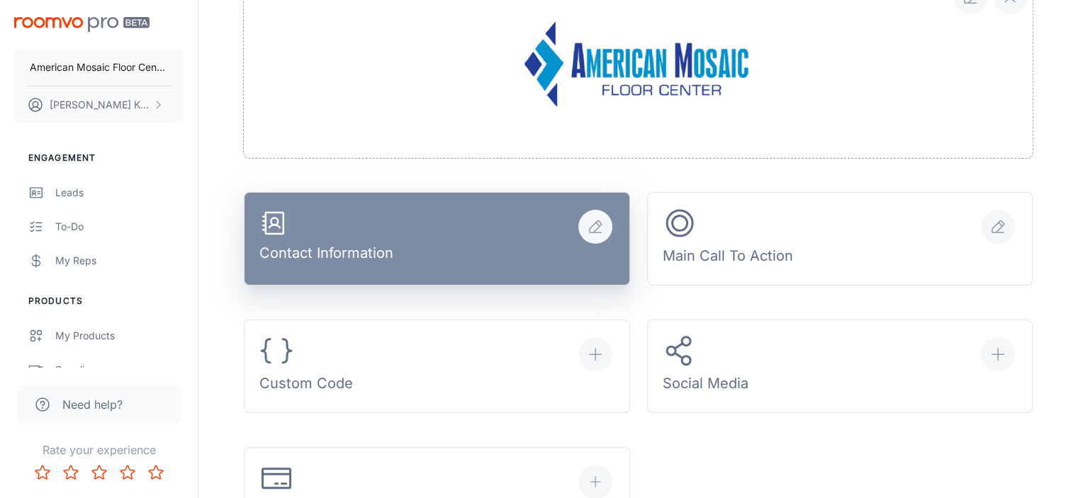
click at [603, 220] on icon "button" at bounding box center [595, 226] width 17 height 17
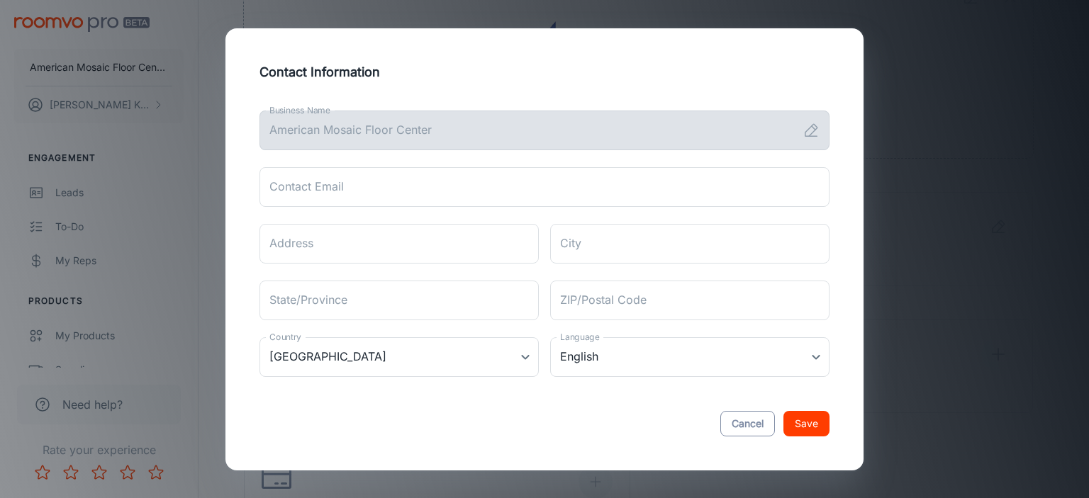
click at [752, 430] on button "Cancel" at bounding box center [747, 424] width 55 height 26
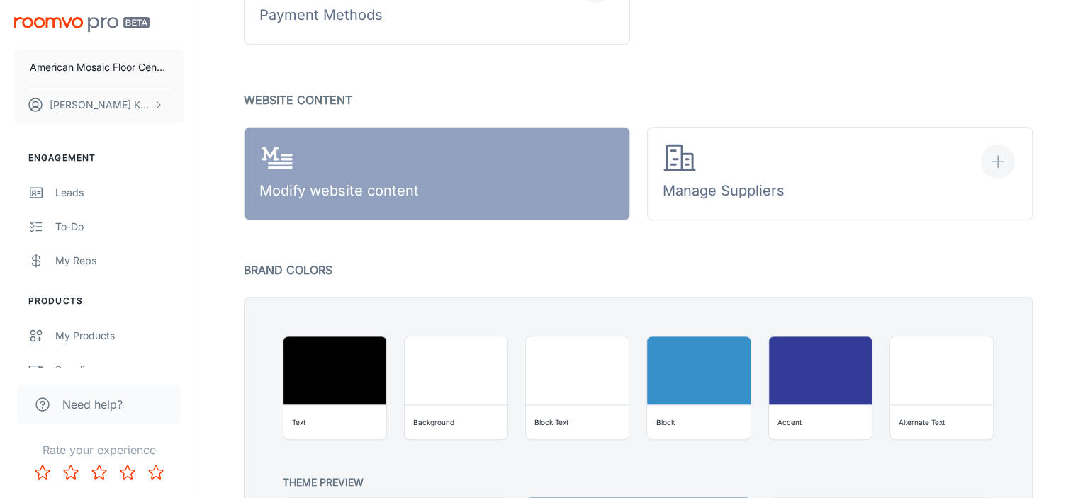
scroll to position [922, 0]
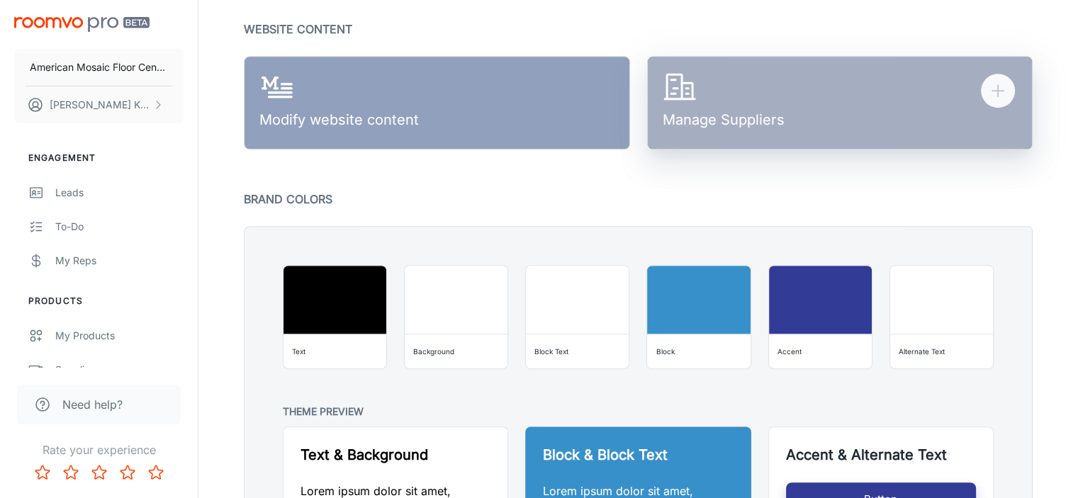
click at [894, 94] on button "Manage Suppliers" at bounding box center [840, 103] width 386 height 94
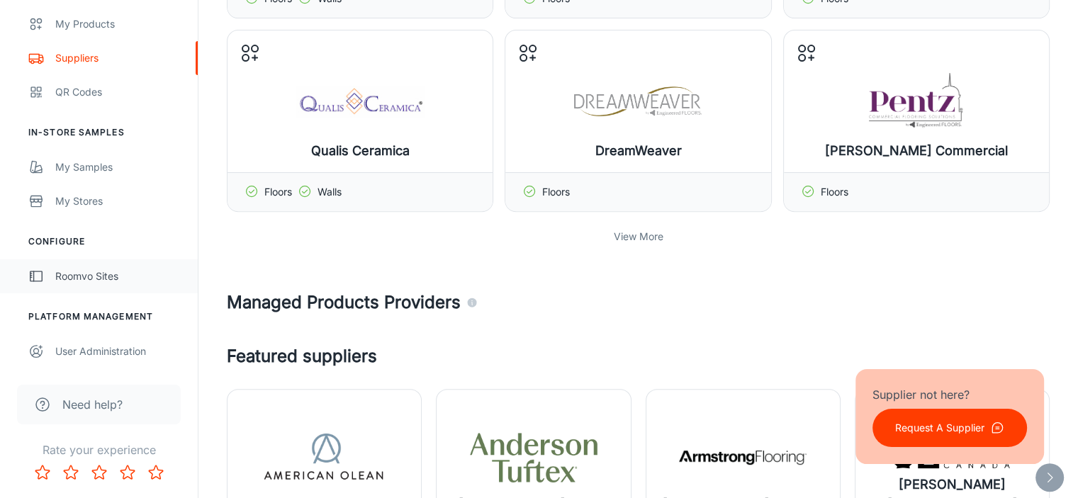
scroll to position [567, 0]
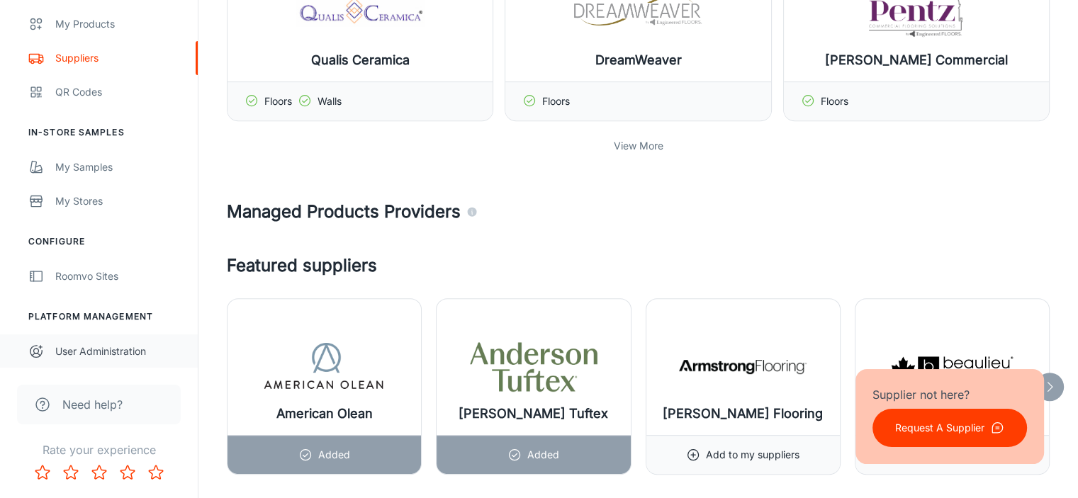
click at [111, 352] on div "User Administration" at bounding box center [119, 352] width 128 height 16
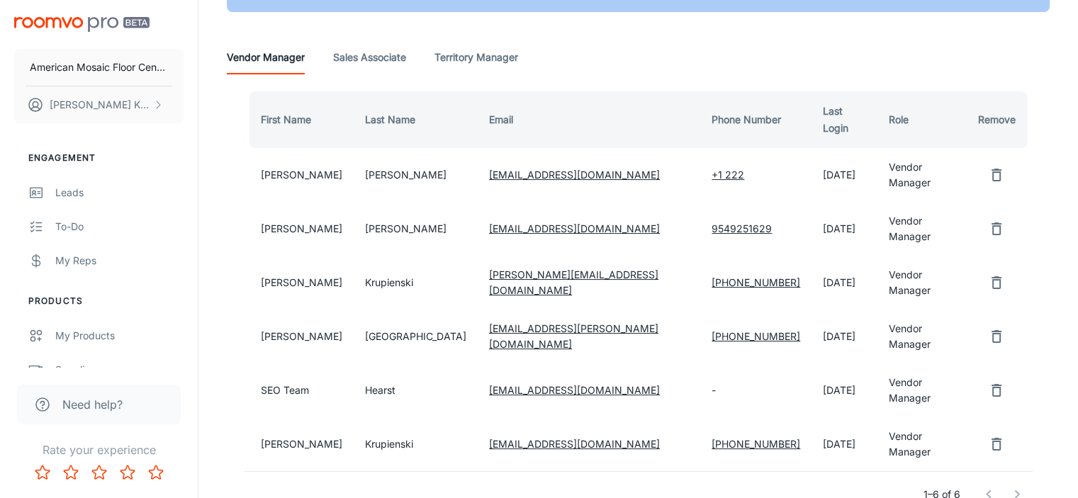
scroll to position [176, 0]
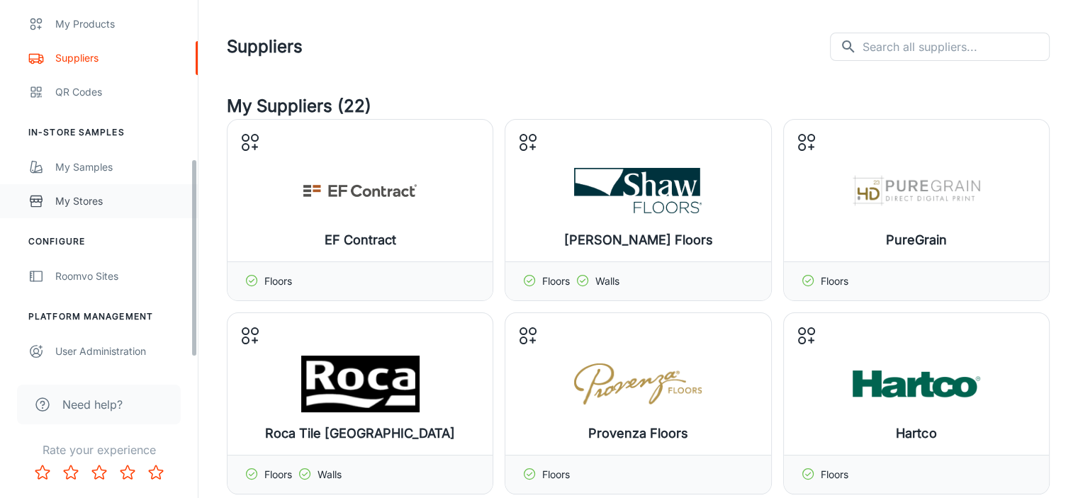
scroll to position [312, 0]
click at [110, 350] on div "User Administration" at bounding box center [119, 352] width 128 height 16
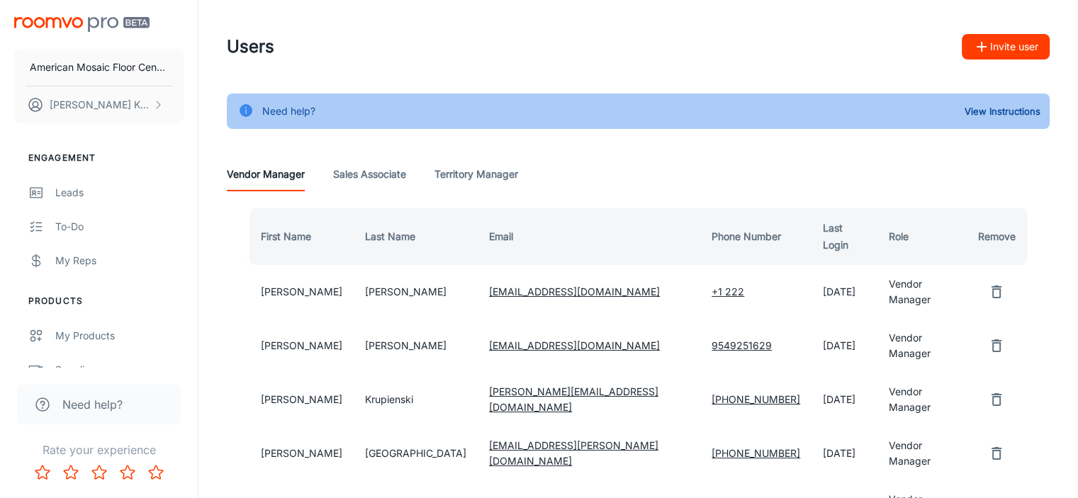
click at [501, 176] on Manager "Territory Manager" at bounding box center [477, 174] width 84 height 34
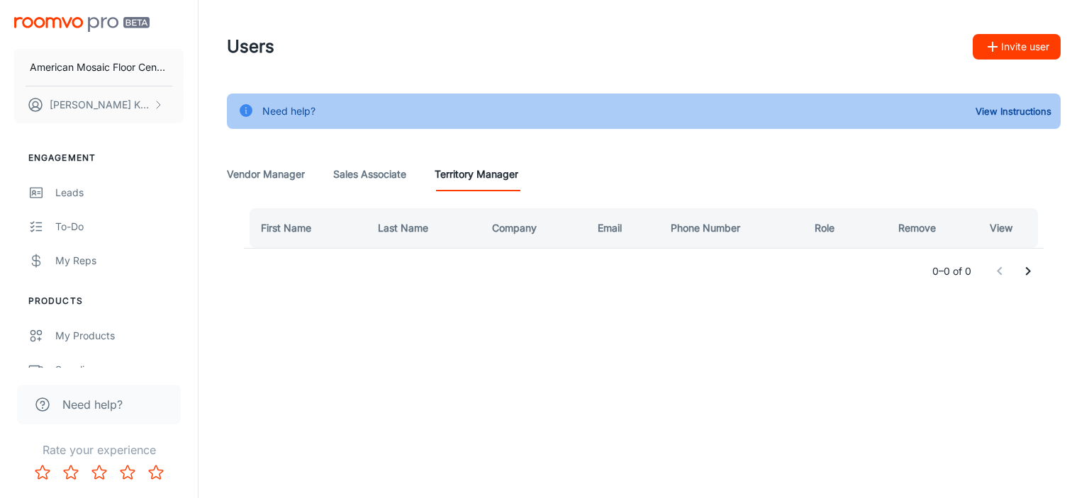
click at [342, 177] on Associate "Sales Associate" at bounding box center [369, 174] width 73 height 34
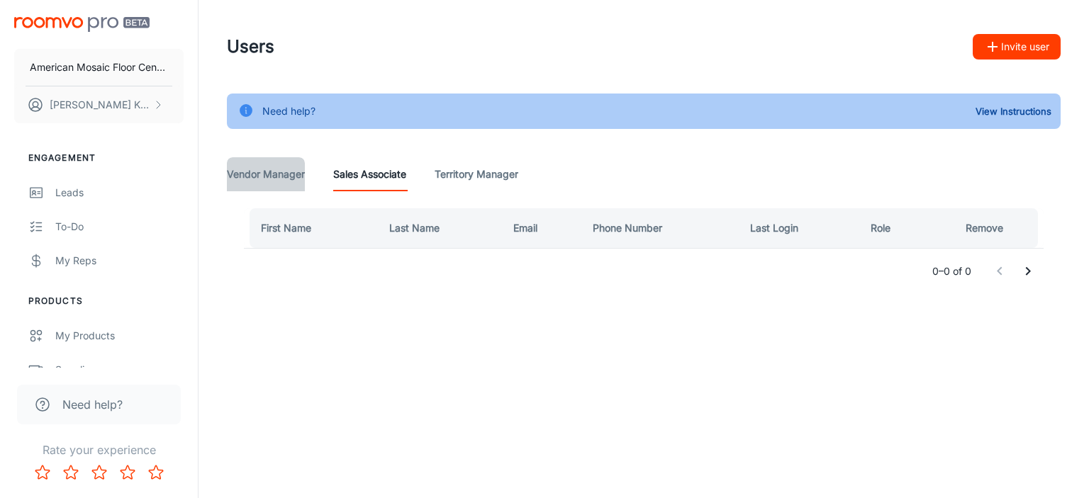
click at [264, 172] on Manager "Vendor Manager" at bounding box center [266, 174] width 78 height 34
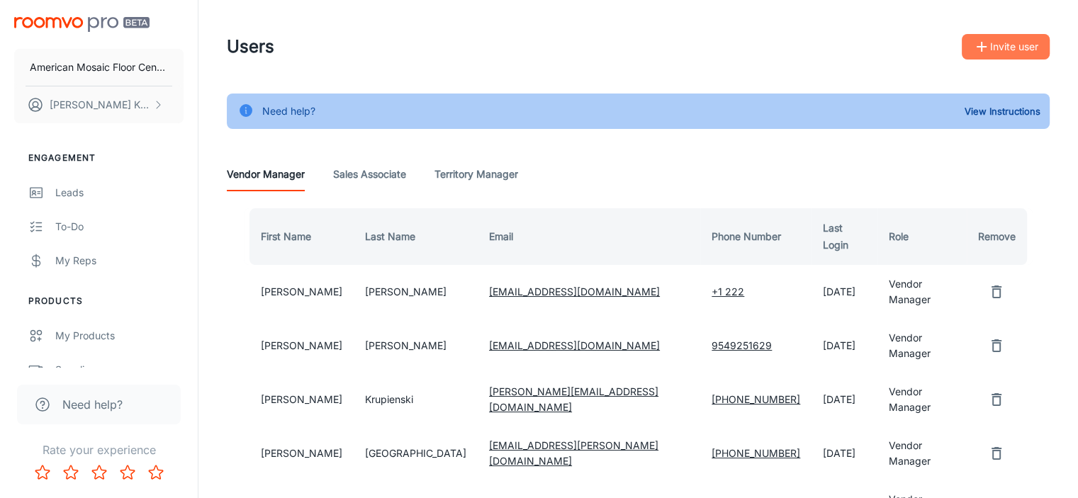
click at [1025, 48] on button "Invite user" at bounding box center [1006, 47] width 88 height 26
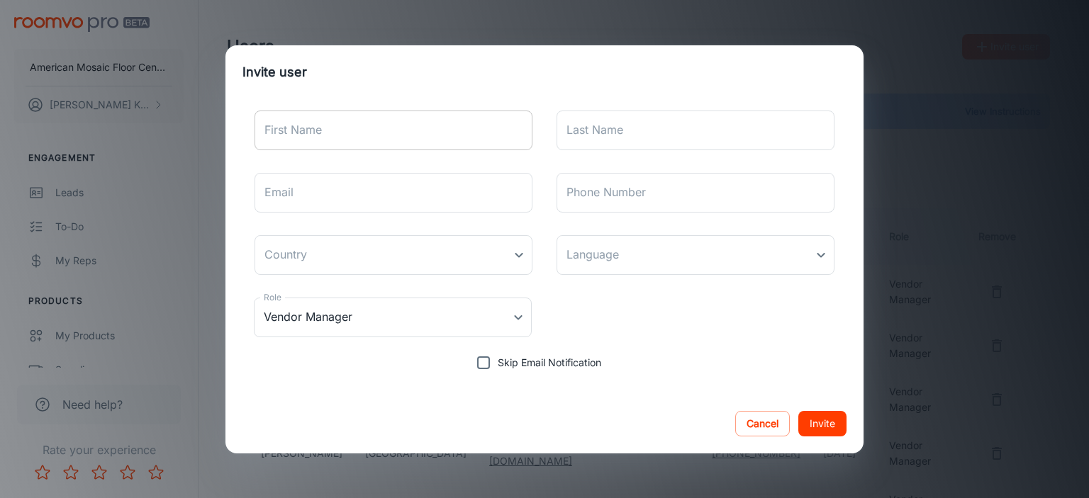
click at [468, 130] on input "First Name" at bounding box center [394, 131] width 278 height 40
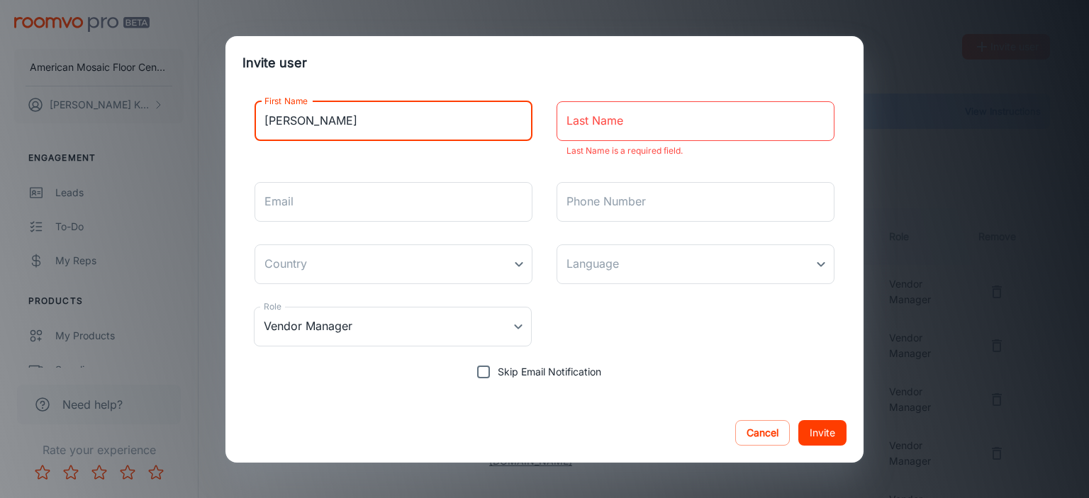
click at [374, 135] on input "[PERSON_NAME]" at bounding box center [394, 121] width 278 height 40
type input "[PERSON_NAME]"
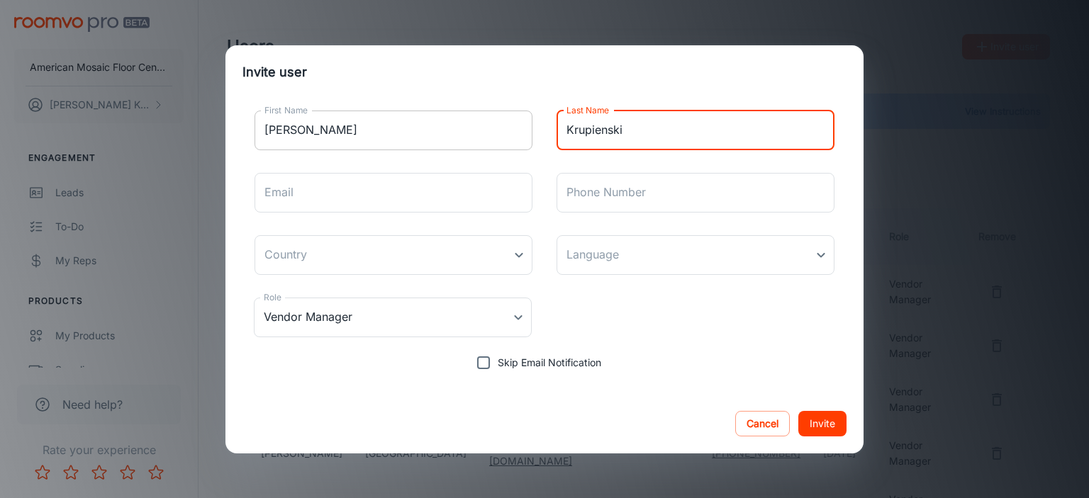
type input "Krupienski"
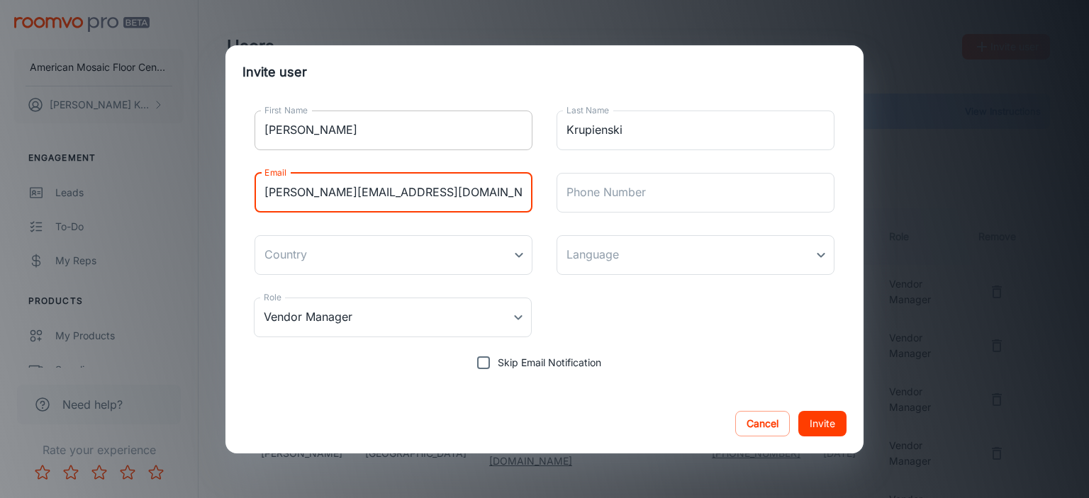
type input "[PERSON_NAME][EMAIL_ADDRESS][DOMAIN_NAME]"
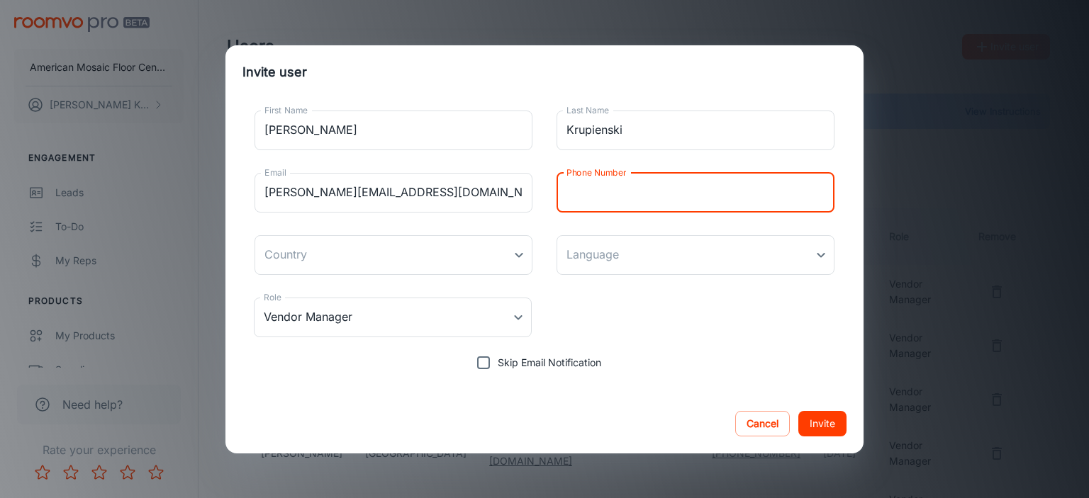
click at [483, 354] on input "Skip Email Notification" at bounding box center [483, 363] width 28 height 28
checkbox input "true"
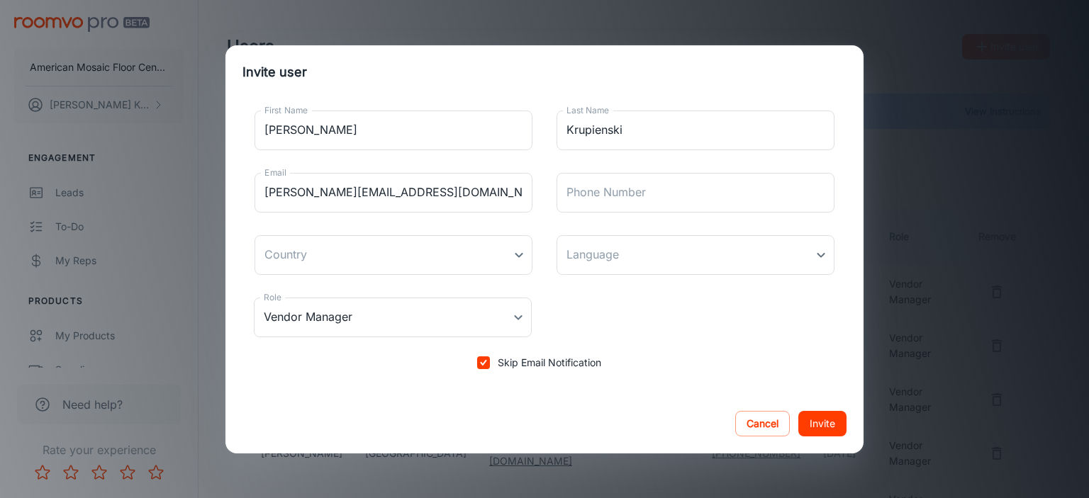
click at [822, 421] on button "Invite" at bounding box center [822, 424] width 48 height 26
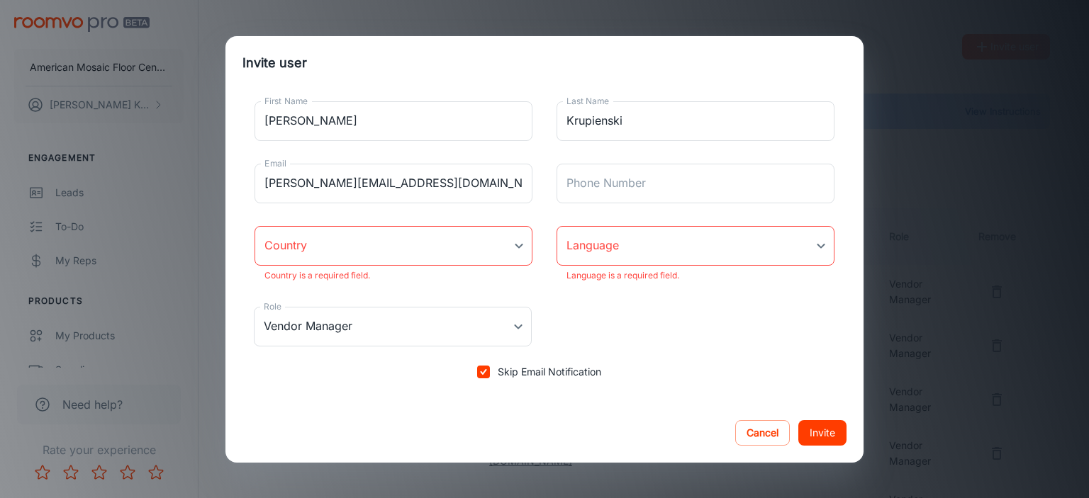
click at [389, 245] on body "American Mosaic Floor Center [PERSON_NAME] Engagement Leads To-do My Reps Produ…" at bounding box center [544, 249] width 1089 height 498
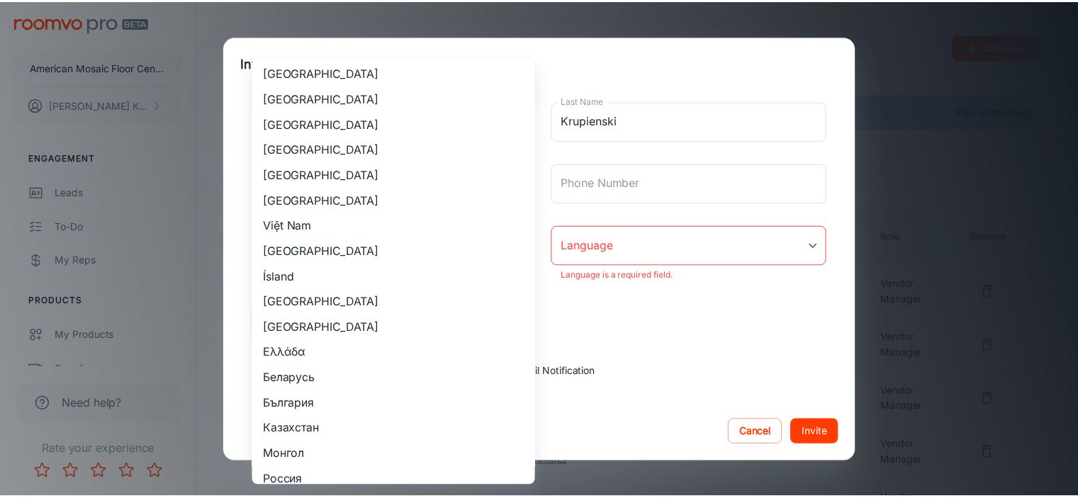
scroll to position [1395, 0]
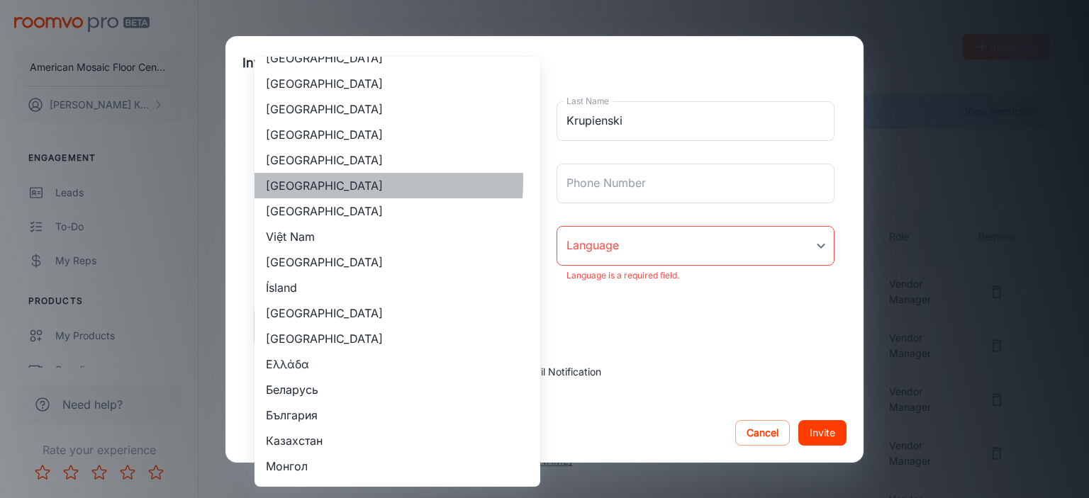
click at [310, 181] on li "[GEOGRAPHIC_DATA]" at bounding box center [398, 186] width 286 height 26
type input "[GEOGRAPHIC_DATA]"
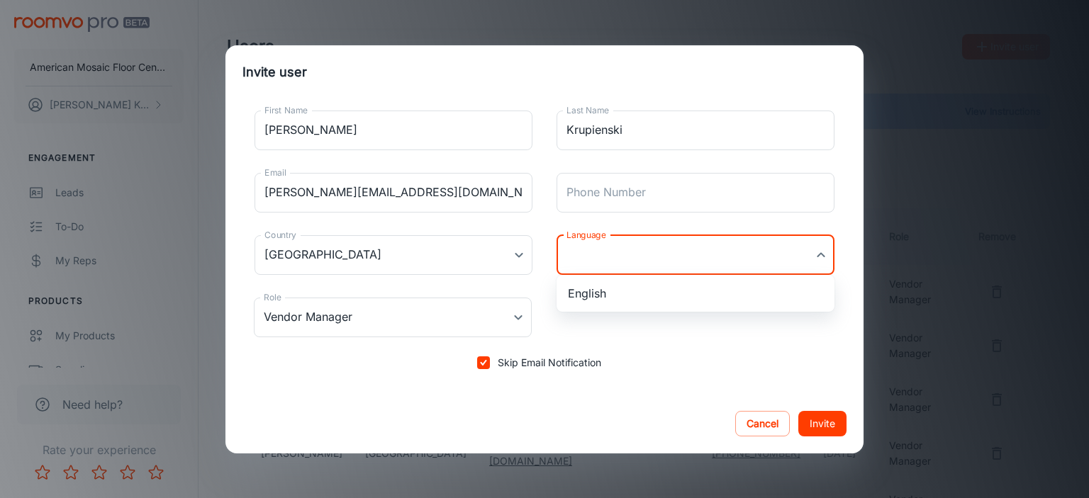
click at [725, 251] on body "American Mosaic Floor Center [PERSON_NAME] Engagement Leads To-do My Reps Produ…" at bounding box center [544, 249] width 1089 height 498
click at [592, 289] on li "English" at bounding box center [696, 294] width 278 height 26
type input "en-us"
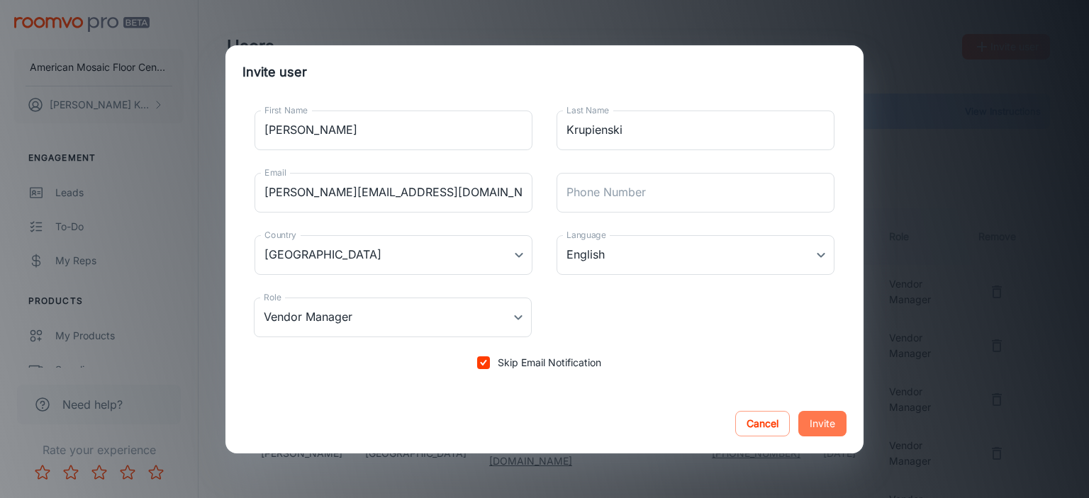
click at [831, 425] on button "Invite" at bounding box center [822, 424] width 48 height 26
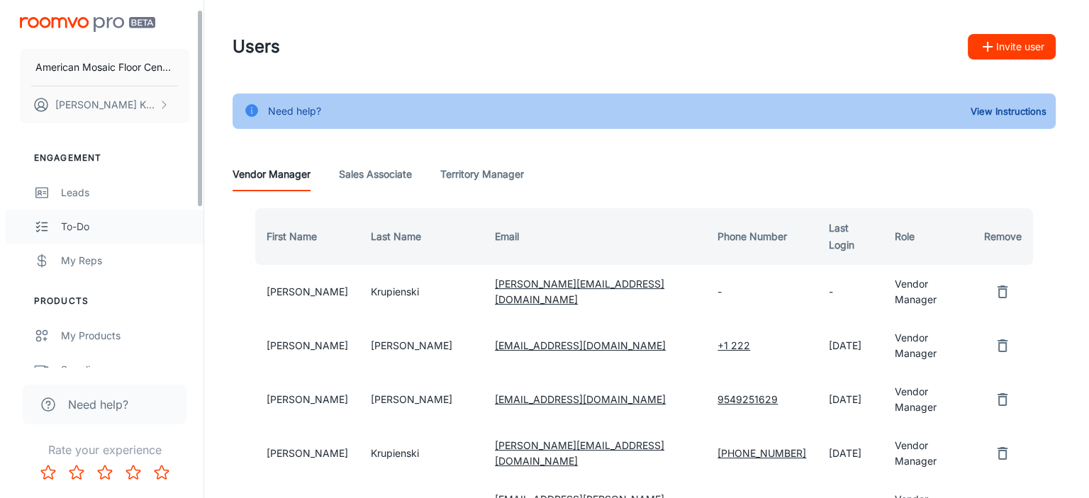
scroll to position [71, 0]
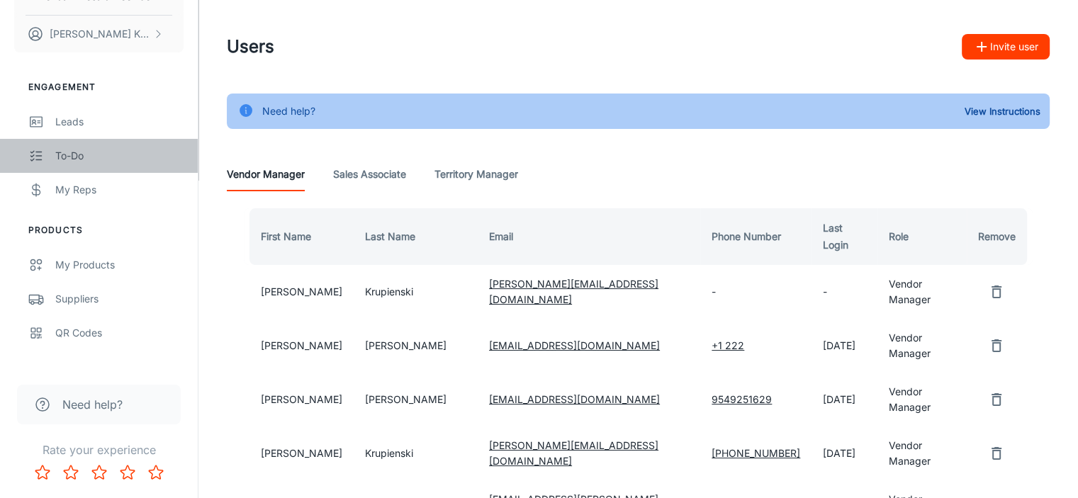
click at [65, 152] on div "To-do" at bounding box center [119, 156] width 128 height 16
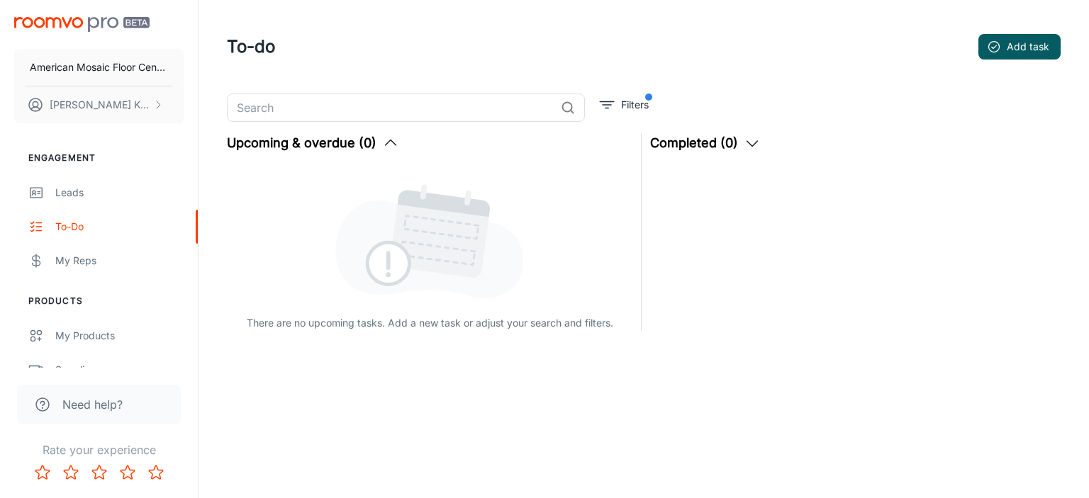
click at [389, 140] on polyline "button" at bounding box center [391, 143] width 11 height 6
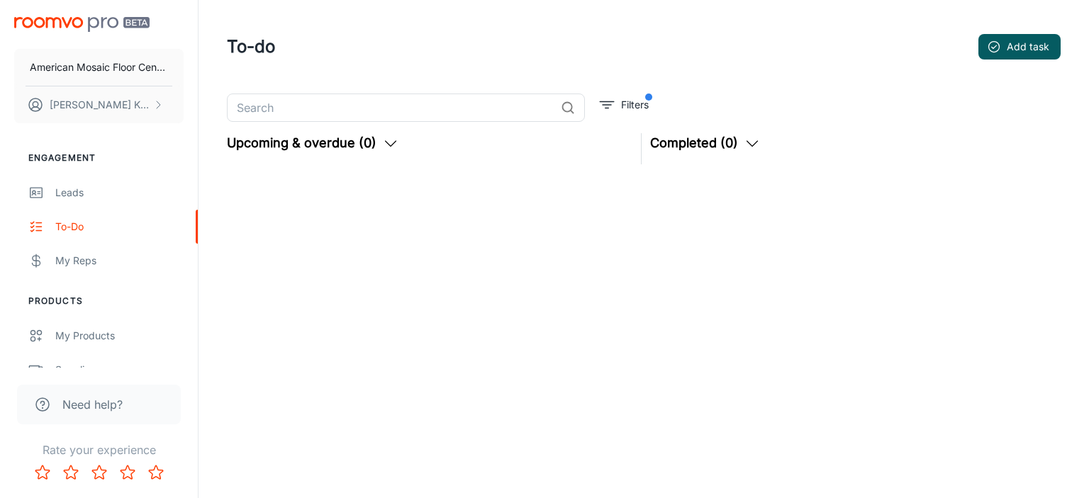
click at [389, 140] on icon "button" at bounding box center [390, 143] width 17 height 17
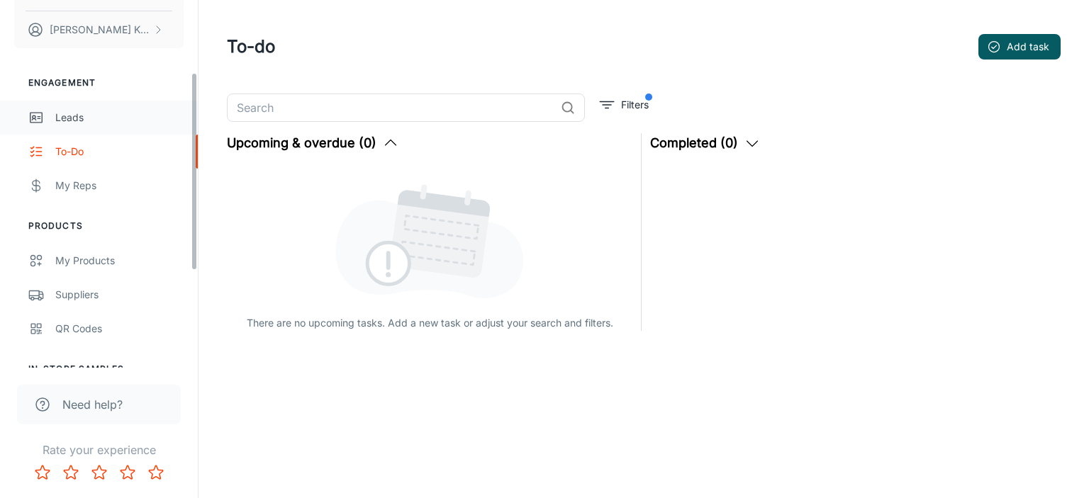
scroll to position [142, 0]
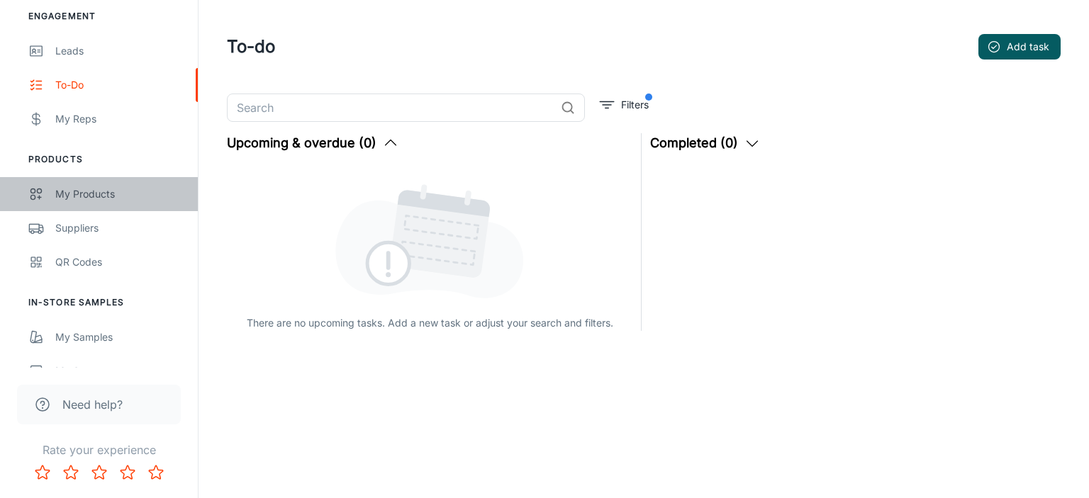
click at [91, 194] on div "My Products" at bounding box center [119, 194] width 128 height 16
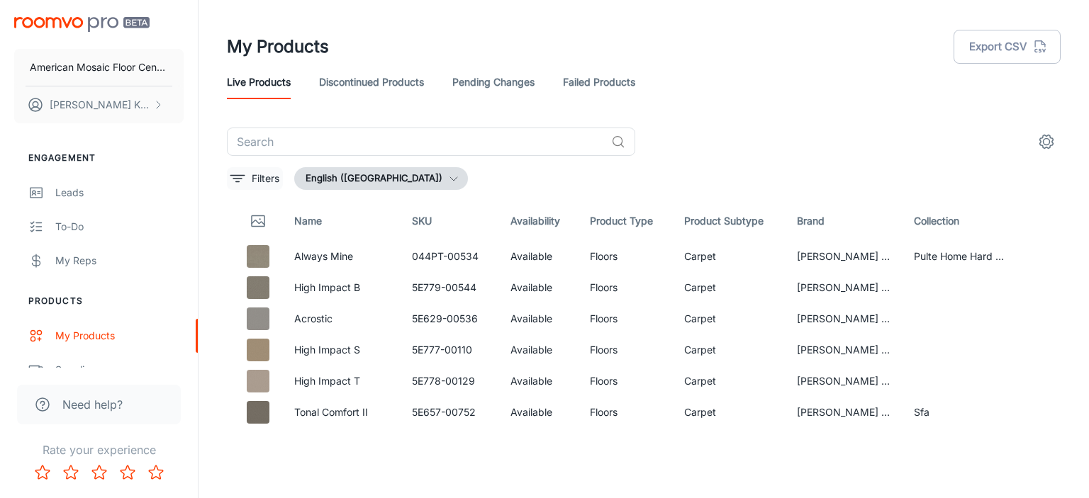
click at [270, 175] on p "Filters" at bounding box center [266, 179] width 28 height 16
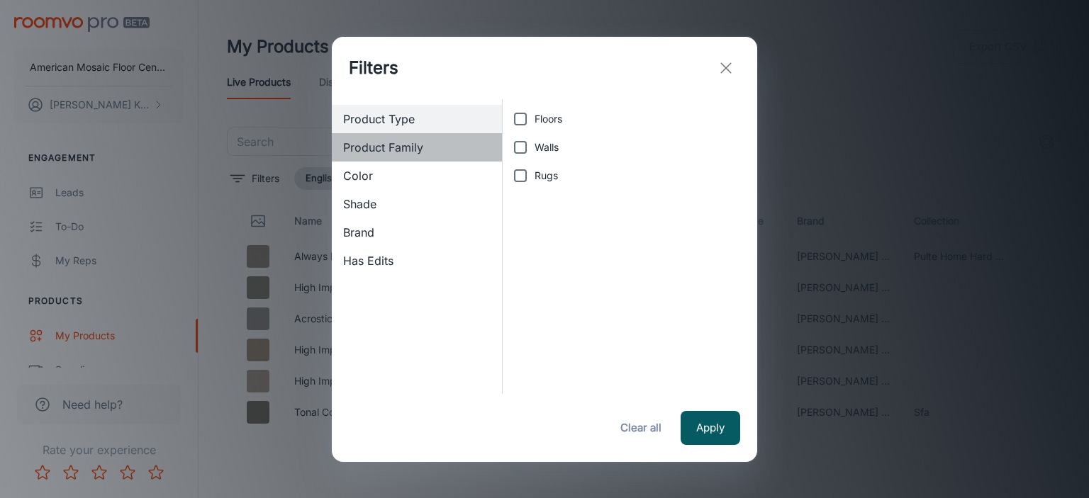
click at [401, 147] on span "Product Family" at bounding box center [416, 147] width 147 height 17
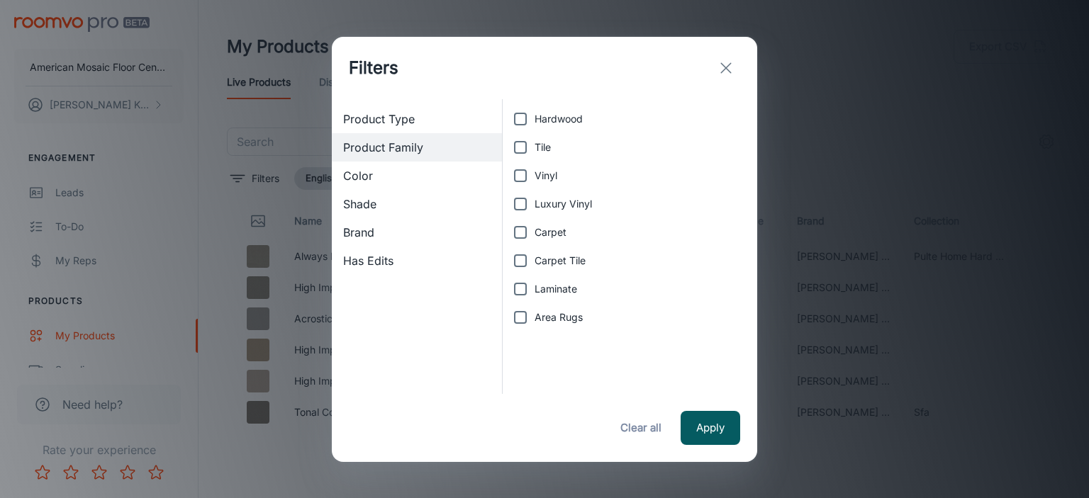
click at [357, 262] on span "Has Edits" at bounding box center [416, 260] width 147 height 17
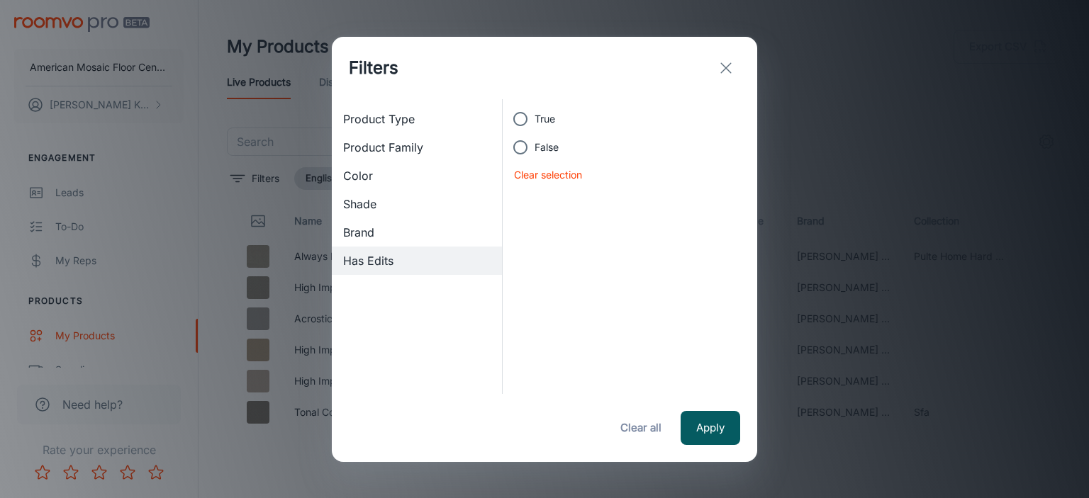
click at [643, 422] on button "Clear all" at bounding box center [641, 428] width 57 height 34
click at [723, 69] on line "exit" at bounding box center [726, 68] width 10 height 10
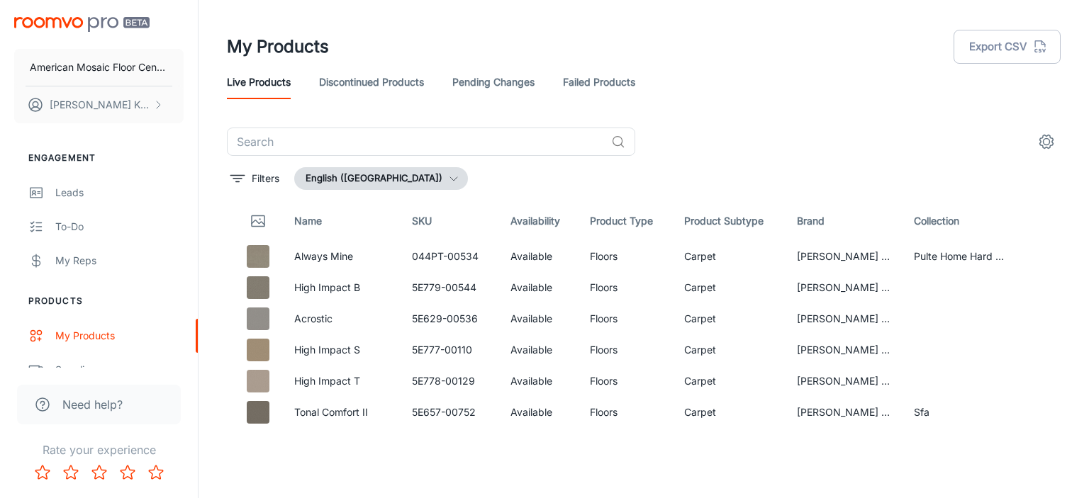
click at [448, 177] on icon "button" at bounding box center [453, 178] width 11 height 11
click at [420, 177] on div at bounding box center [544, 249] width 1089 height 498
click at [518, 82] on link "Pending Changes" at bounding box center [493, 82] width 82 height 34
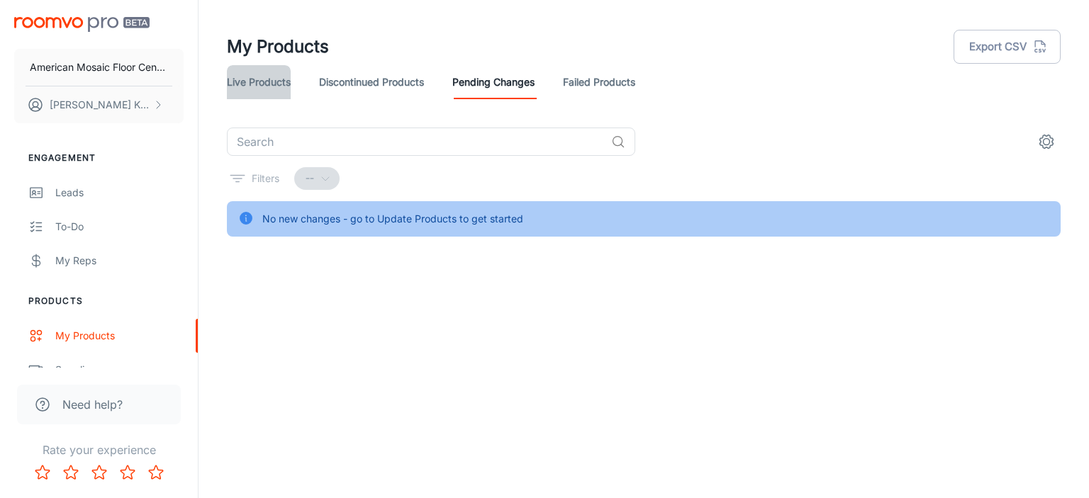
click at [281, 83] on link "Live Products" at bounding box center [259, 82] width 64 height 34
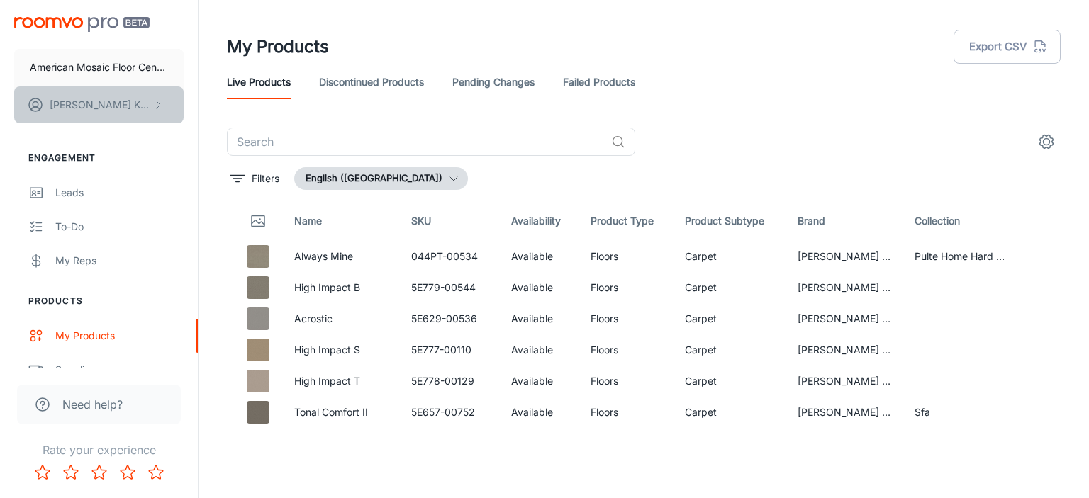
click at [155, 105] on icon "scrollable content" at bounding box center [157, 104] width 11 height 11
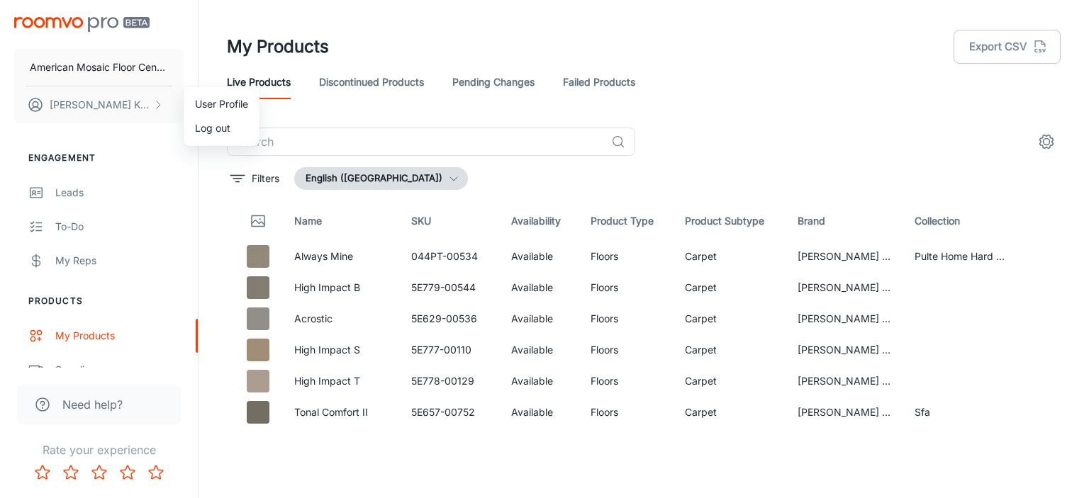
click at [157, 105] on div at bounding box center [544, 249] width 1089 height 498
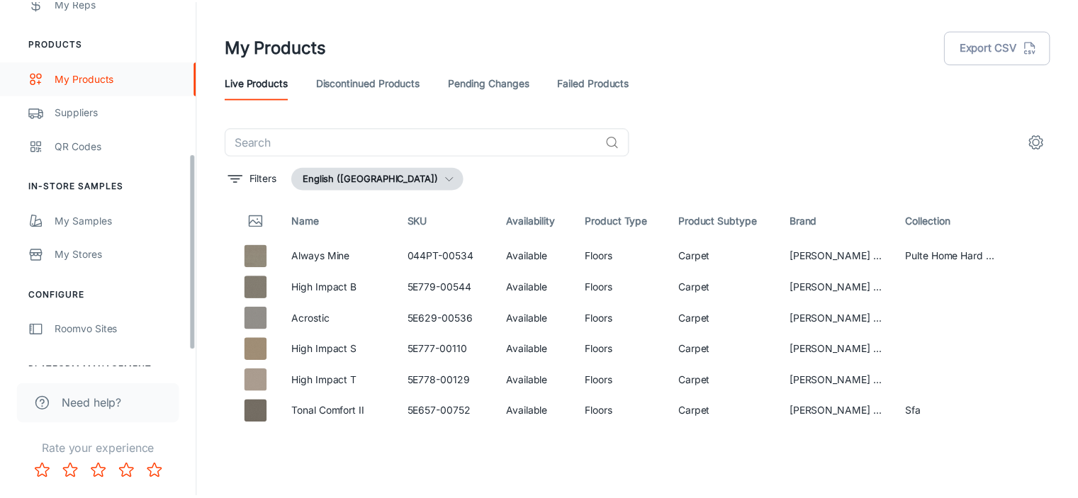
scroll to position [284, 0]
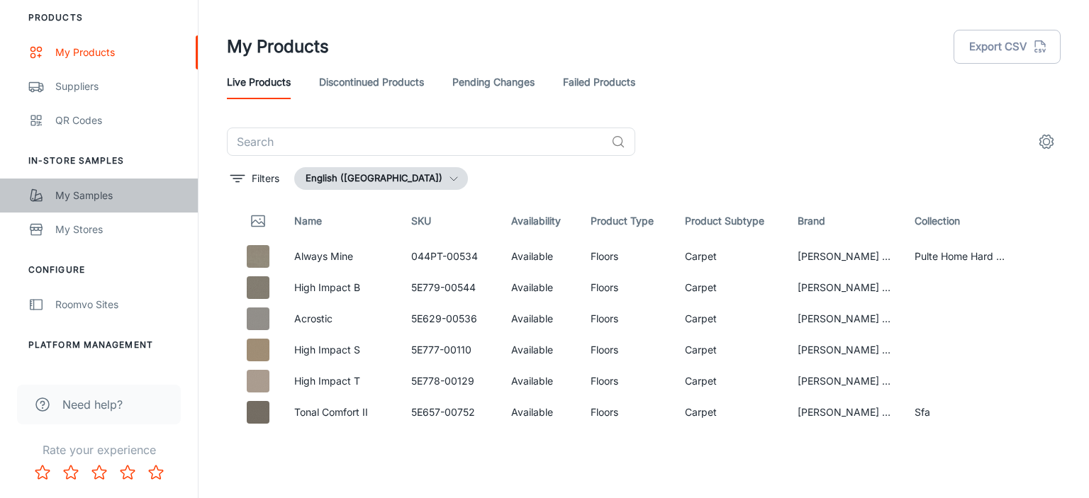
click at [99, 194] on div "My Samples" at bounding box center [119, 196] width 128 height 16
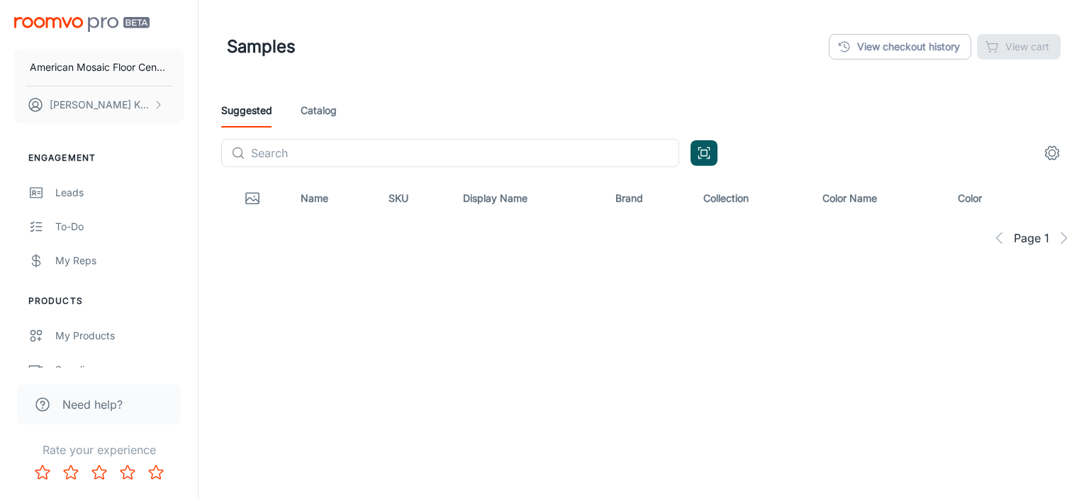
click at [323, 112] on link "Catalog" at bounding box center [319, 111] width 36 height 34
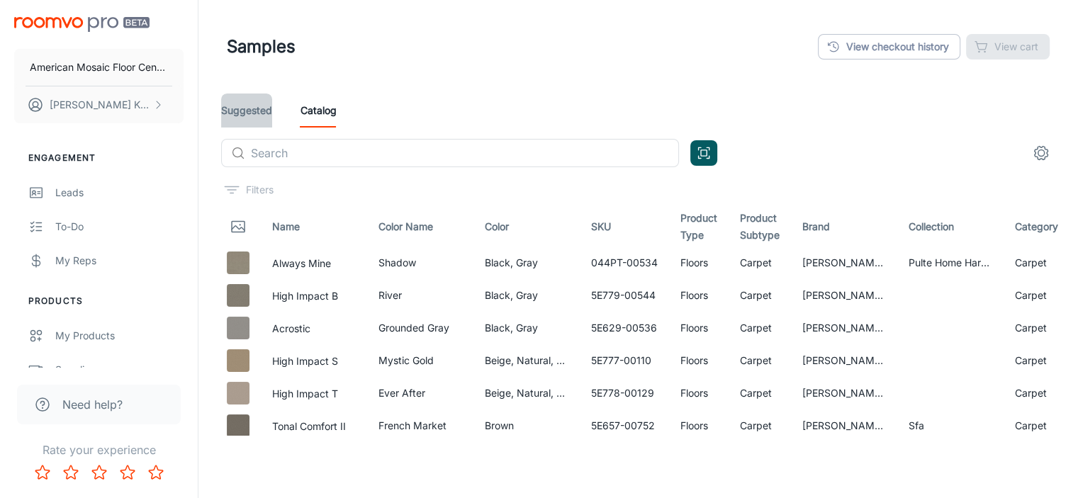
click at [239, 104] on link "Suggested" at bounding box center [246, 111] width 51 height 34
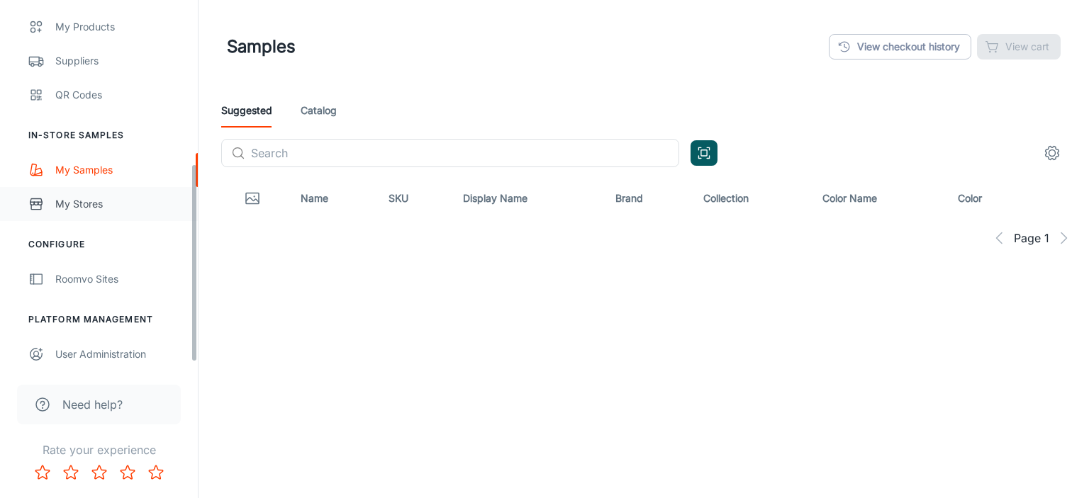
scroll to position [312, 0]
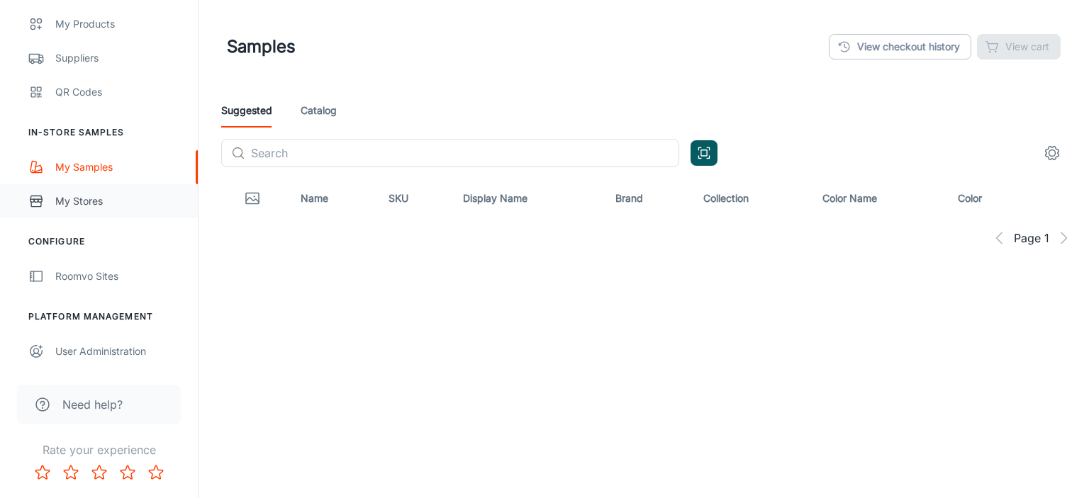
click at [88, 200] on div "My Stores" at bounding box center [119, 202] width 128 height 16
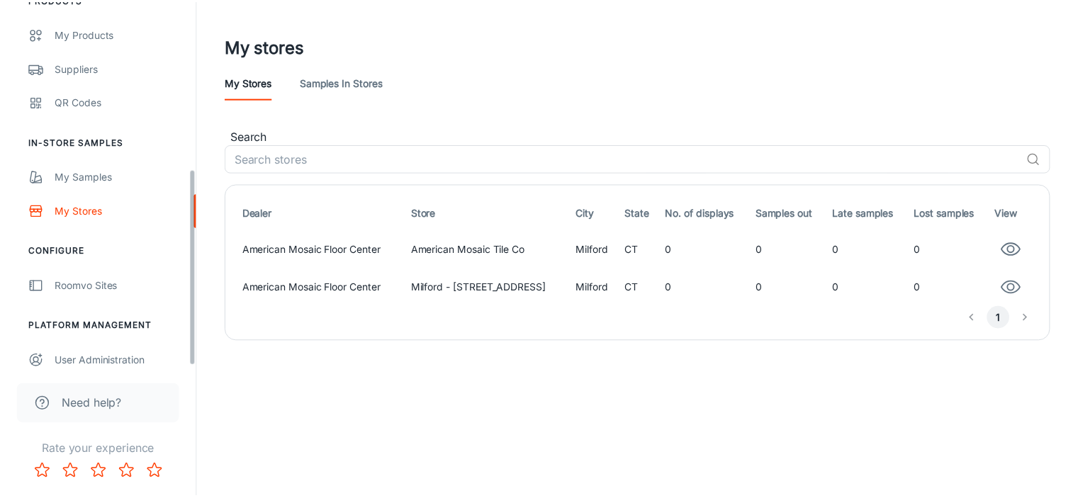
scroll to position [312, 0]
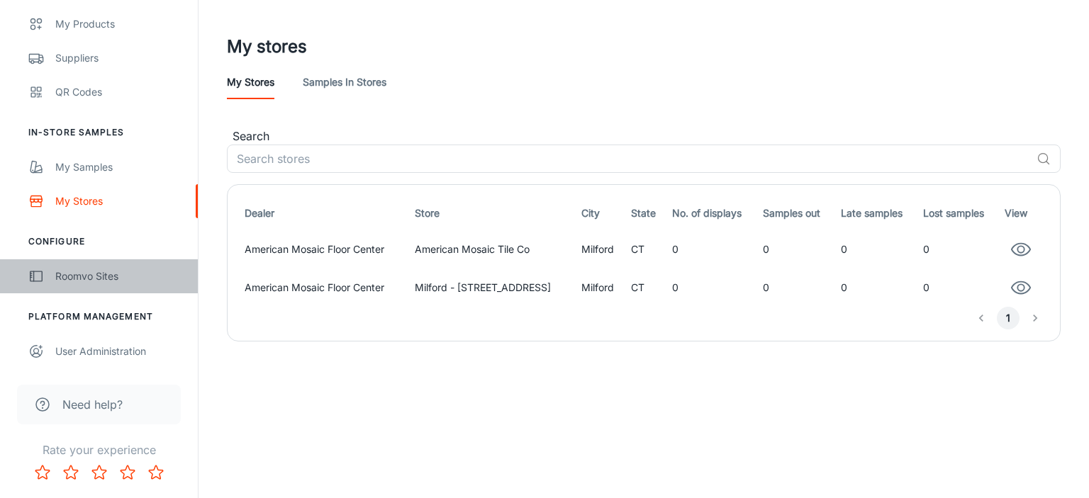
click at [85, 274] on div "Roomvo Sites" at bounding box center [119, 277] width 128 height 16
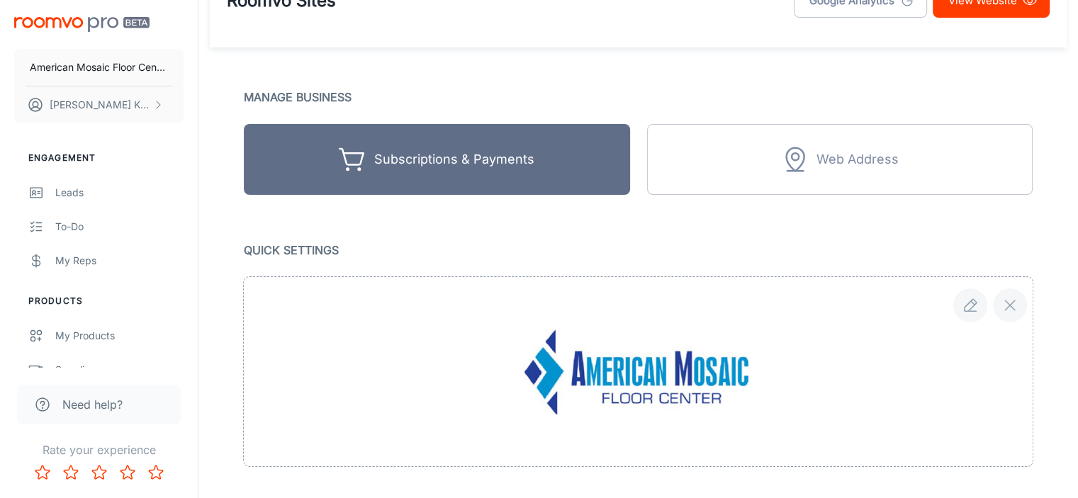
scroll to position [71, 0]
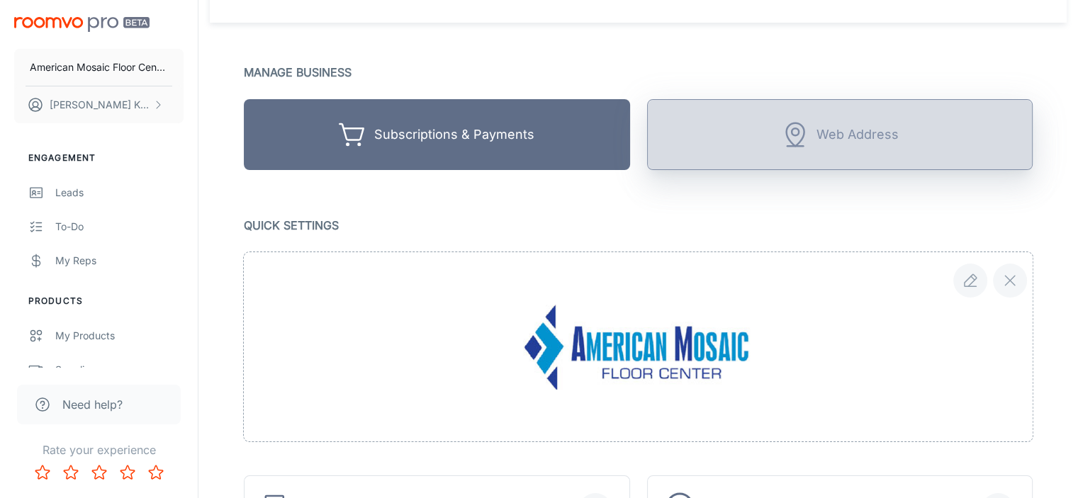
click at [852, 138] on div "Web Address" at bounding box center [858, 135] width 82 height 22
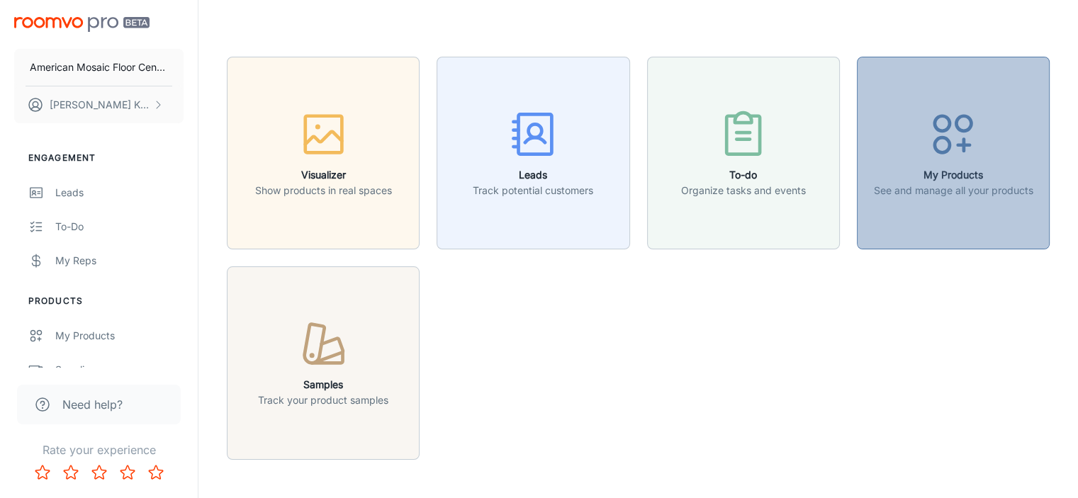
click at [963, 179] on h6 "My Products" at bounding box center [953, 175] width 160 height 16
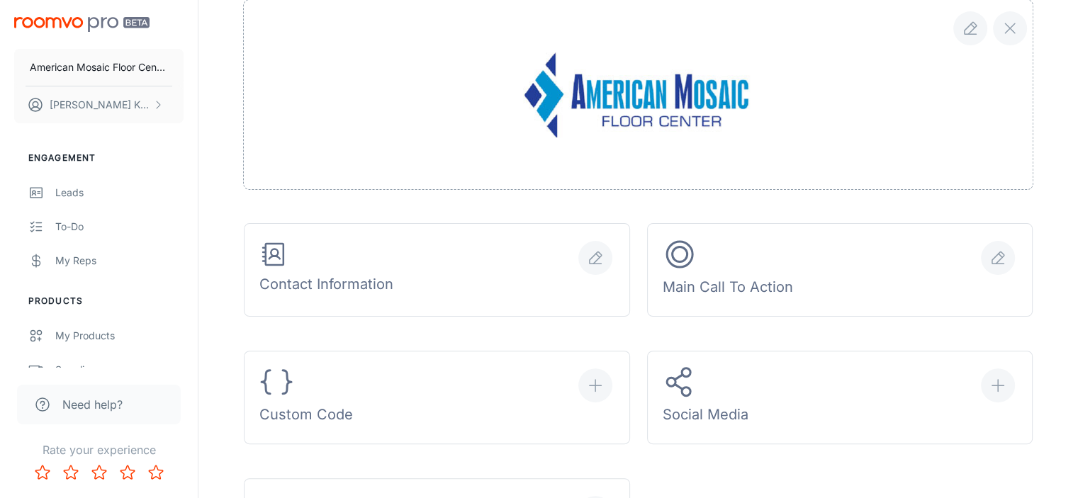
scroll to position [355, 0]
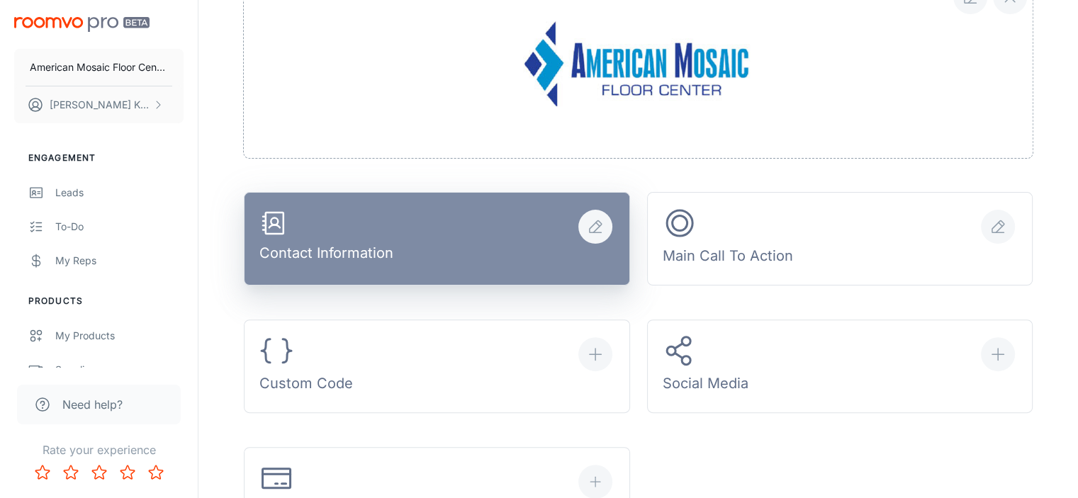
click at [377, 232] on div "Contact Information" at bounding box center [326, 239] width 134 height 60
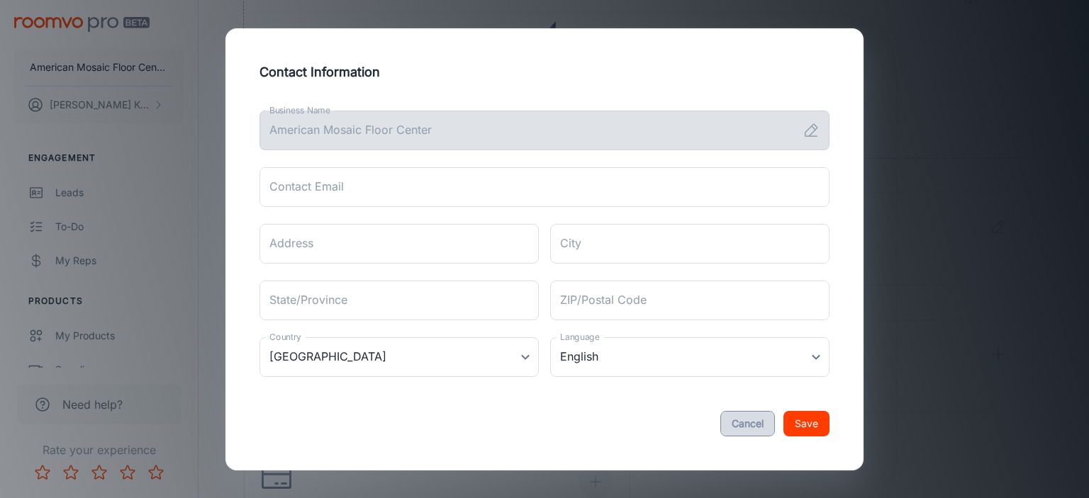
click at [747, 418] on button "Cancel" at bounding box center [747, 424] width 55 height 26
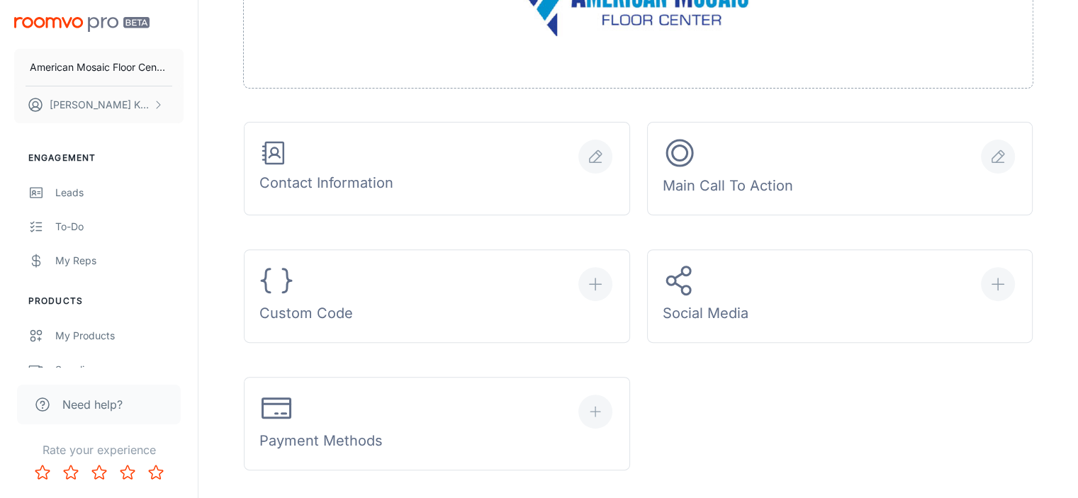
scroll to position [425, 0]
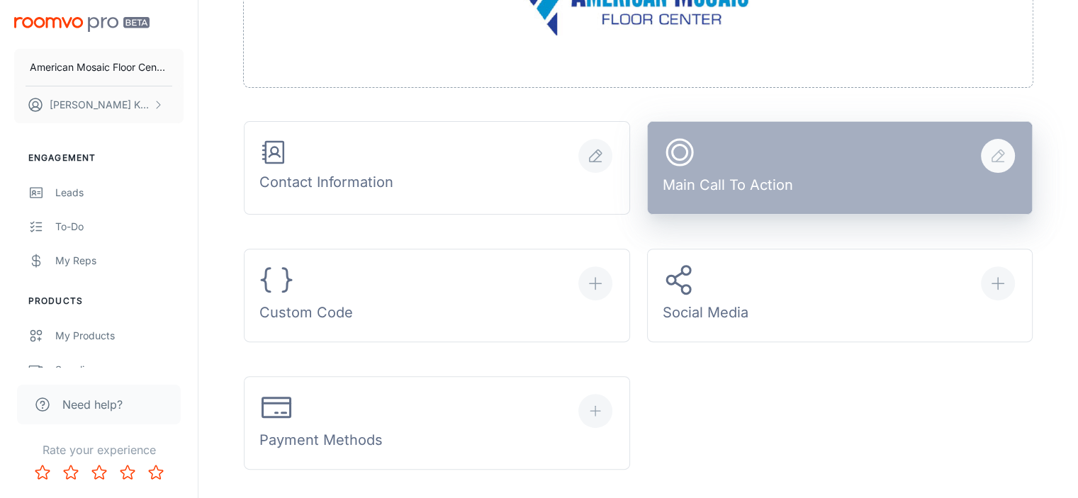
click at [715, 188] on div "Main Call To Action" at bounding box center [728, 168] width 130 height 66
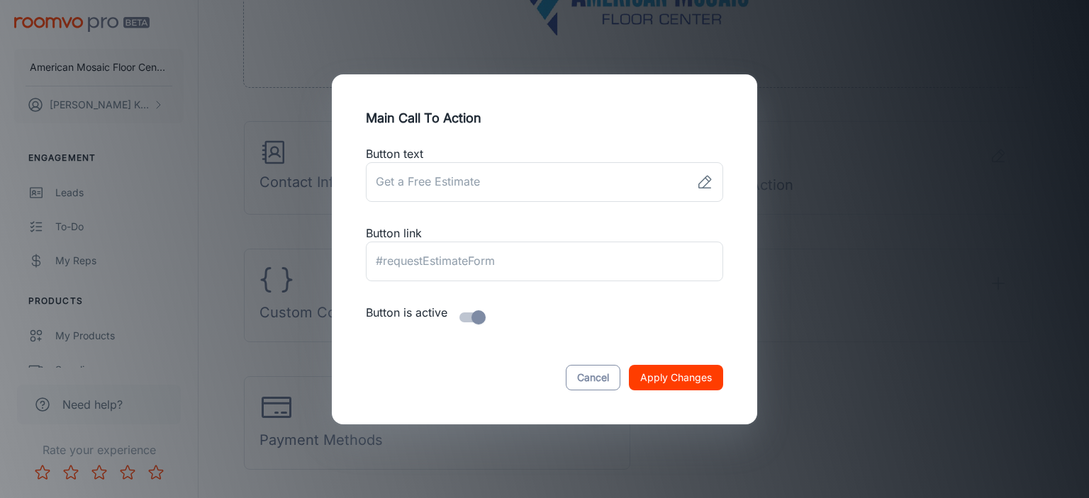
click at [602, 377] on button "Cancel" at bounding box center [593, 378] width 55 height 26
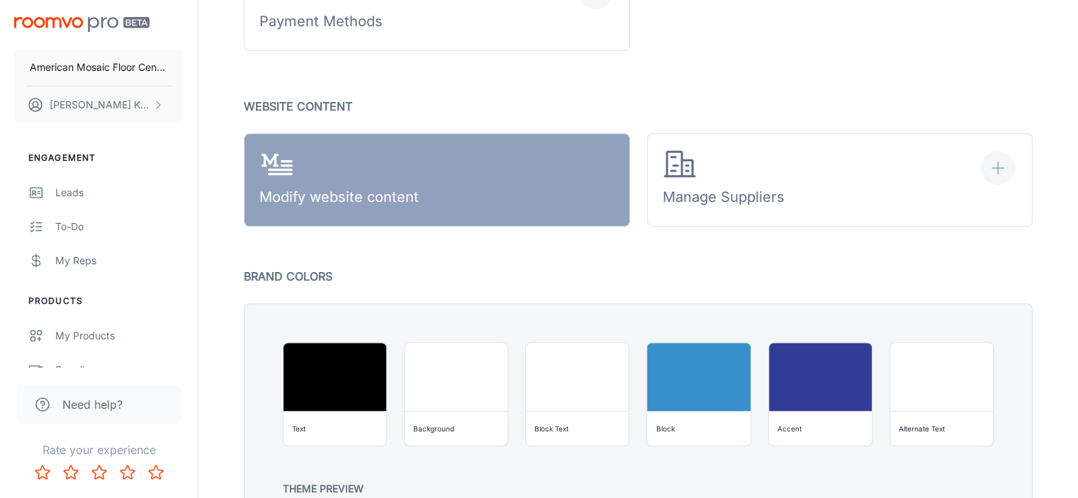
scroll to position [851, 0]
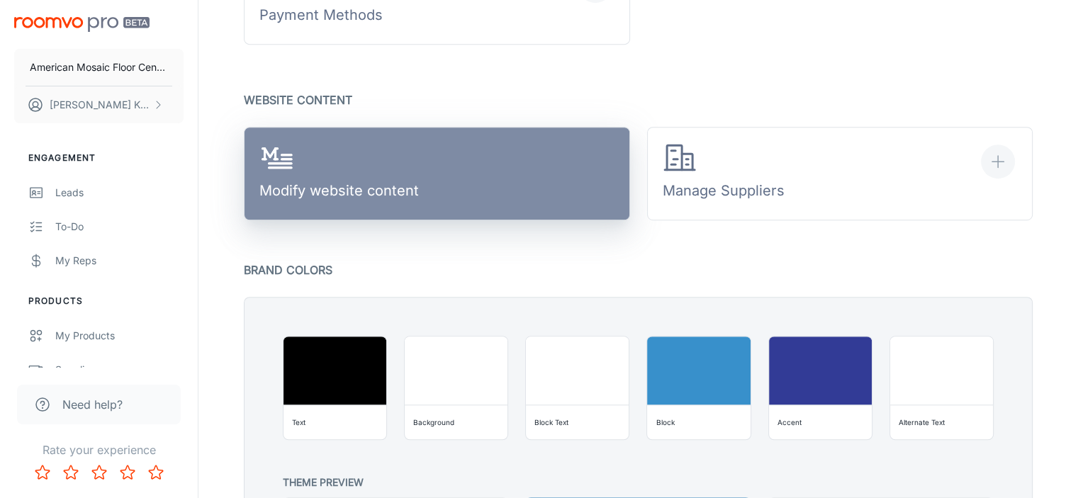
click at [350, 187] on div "Modify website content" at bounding box center [339, 174] width 160 height 66
